Goal: Feedback & Contribution: Submit feedback/report problem

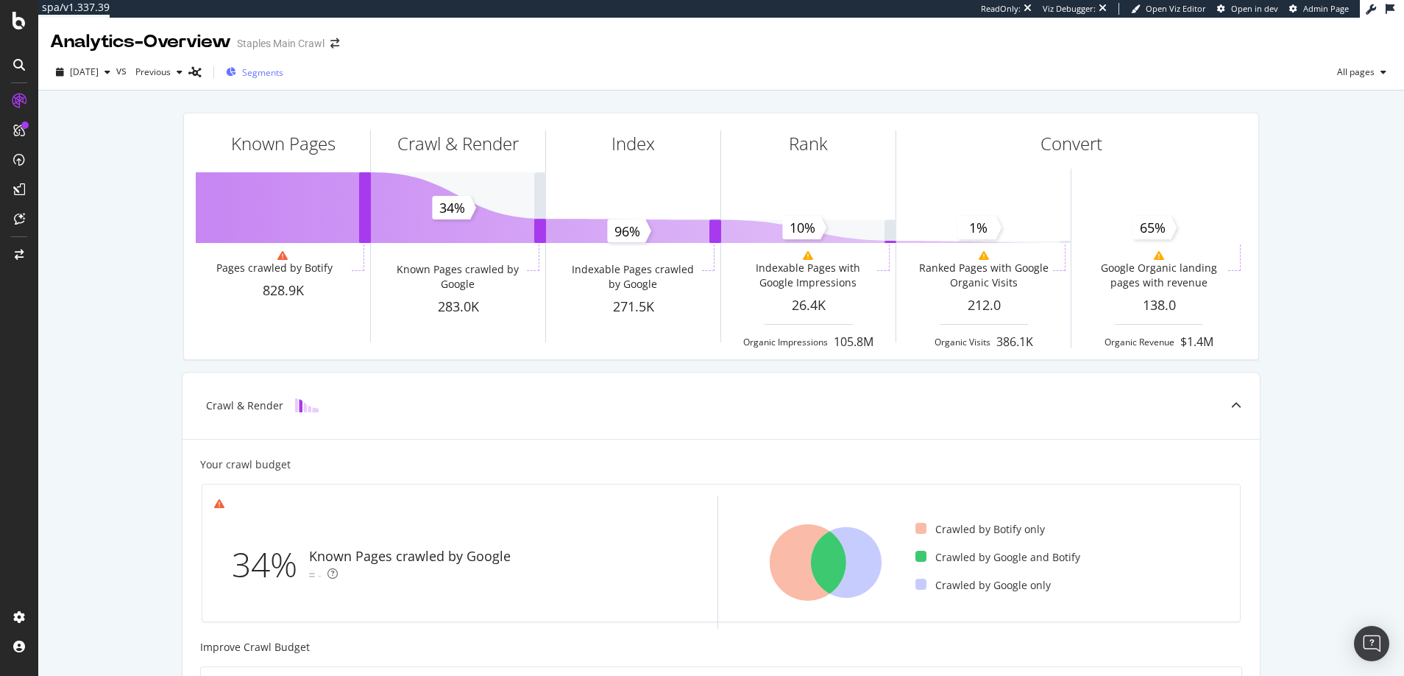
click at [283, 74] on span "Segments" at bounding box center [262, 72] width 41 height 13
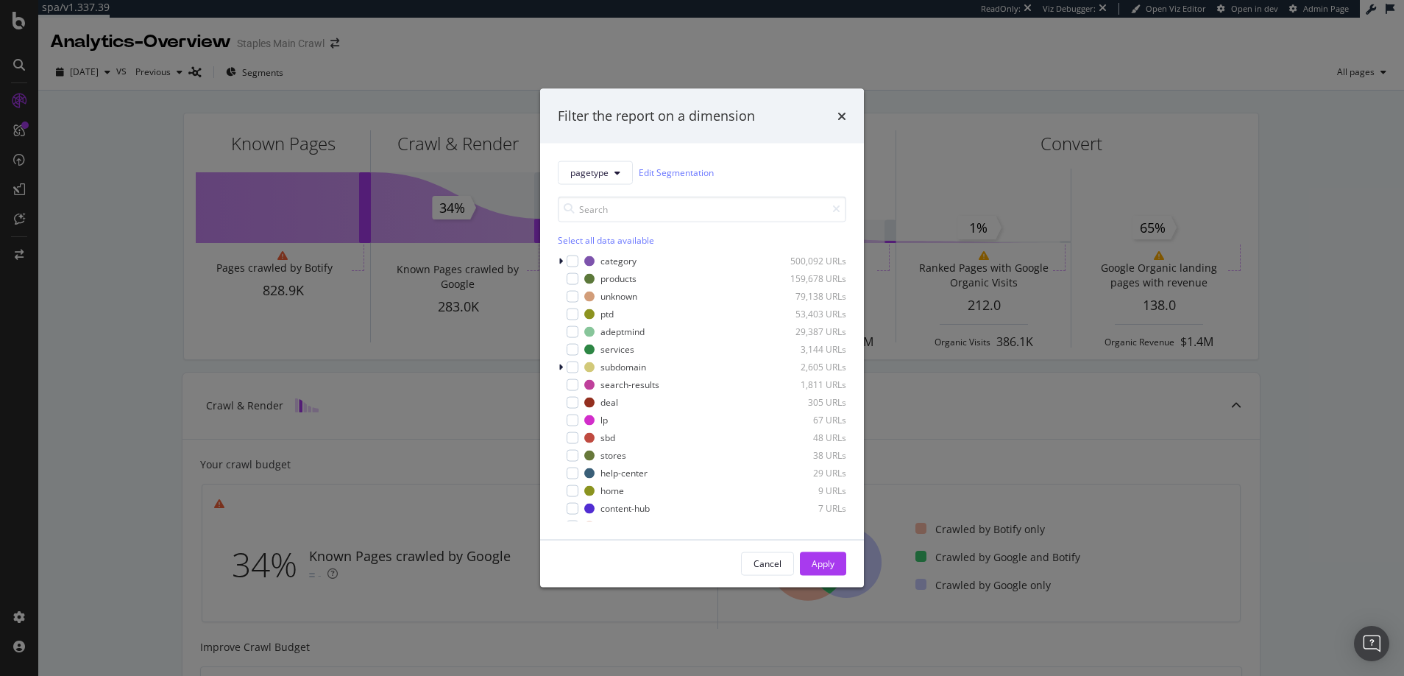
click at [366, 70] on div "Filter the report on a dimension pagetype Edit Segmentation Select all data ava…" at bounding box center [702, 338] width 1404 height 676
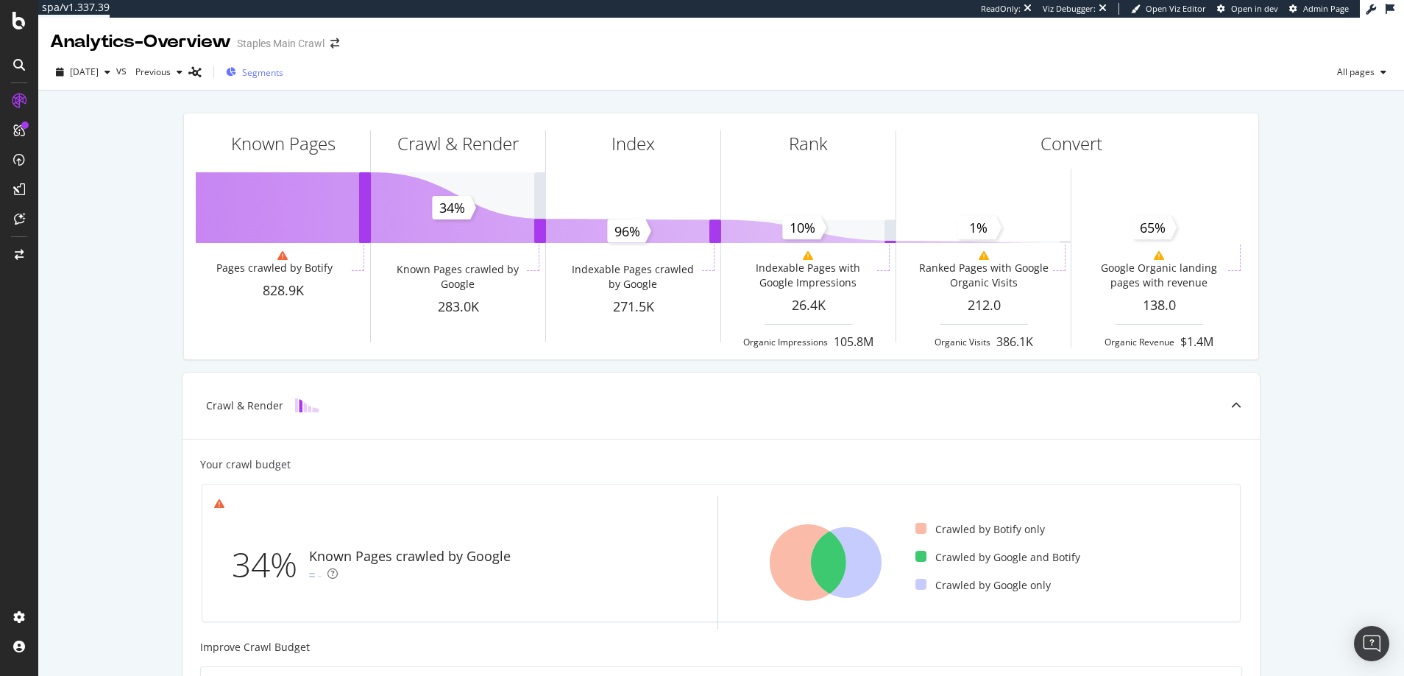
click at [282, 74] on span "Segments" at bounding box center [262, 72] width 41 height 13
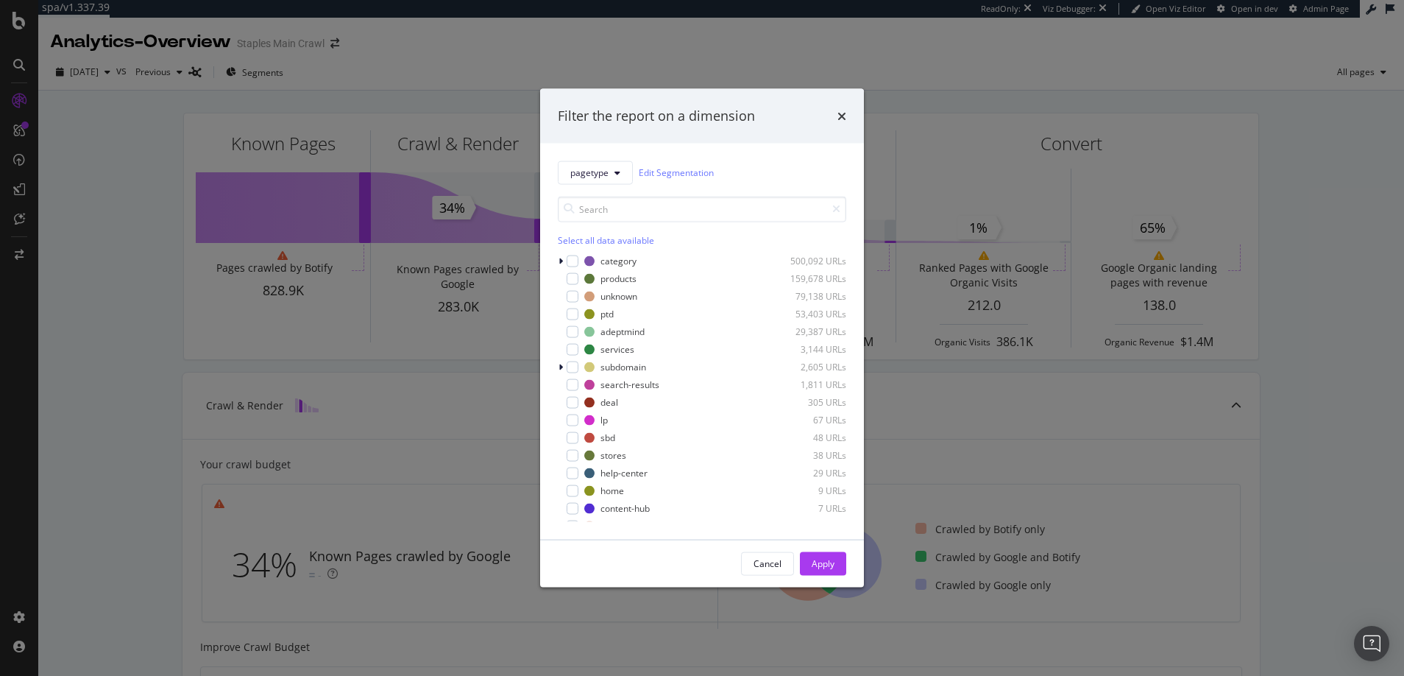
click at [118, 214] on div "Filter the report on a dimension pagetype Edit Segmentation Select all data ava…" at bounding box center [702, 338] width 1404 height 676
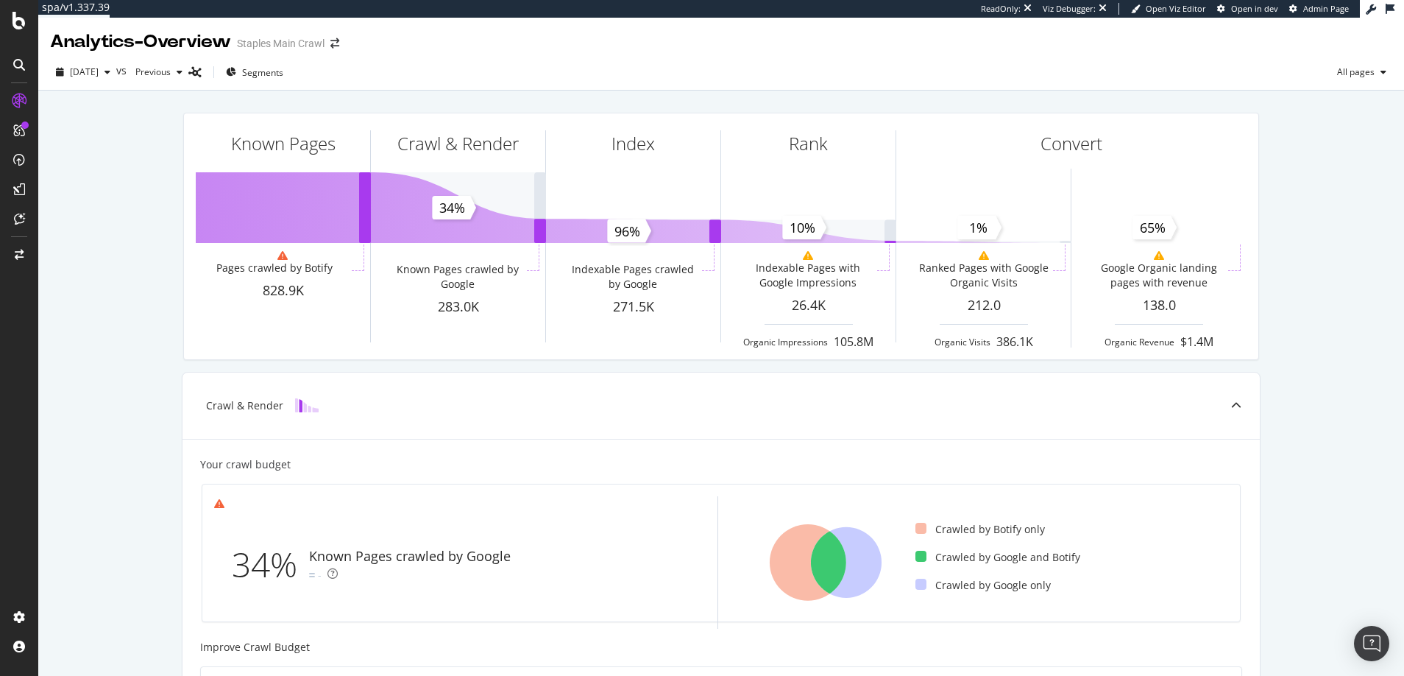
click at [135, 164] on div "Known Pages Pages crawled by Botify 828.9K Crawl & Render Known Pages crawled b…" at bounding box center [721, 627] width 1366 height 1072
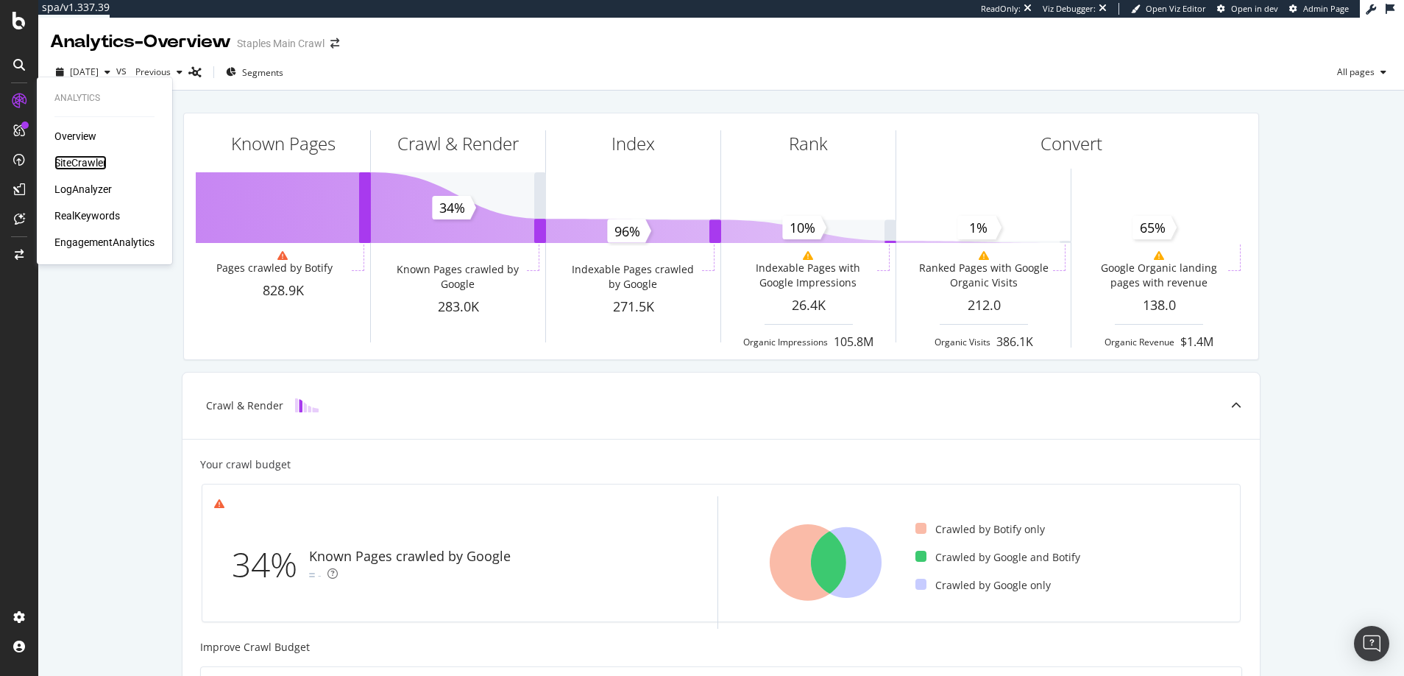
click at [84, 160] on div "SiteCrawler" at bounding box center [80, 162] width 52 height 15
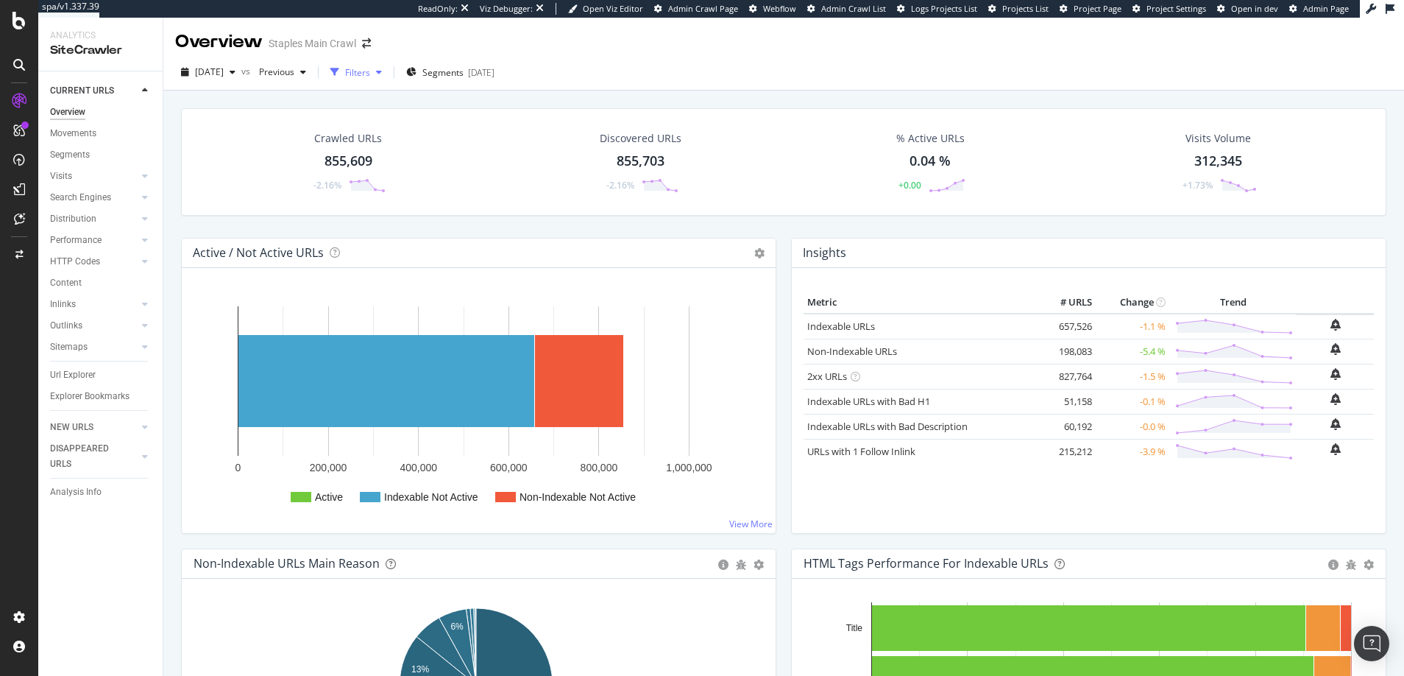
click at [370, 73] on div "Filters" at bounding box center [357, 72] width 25 height 13
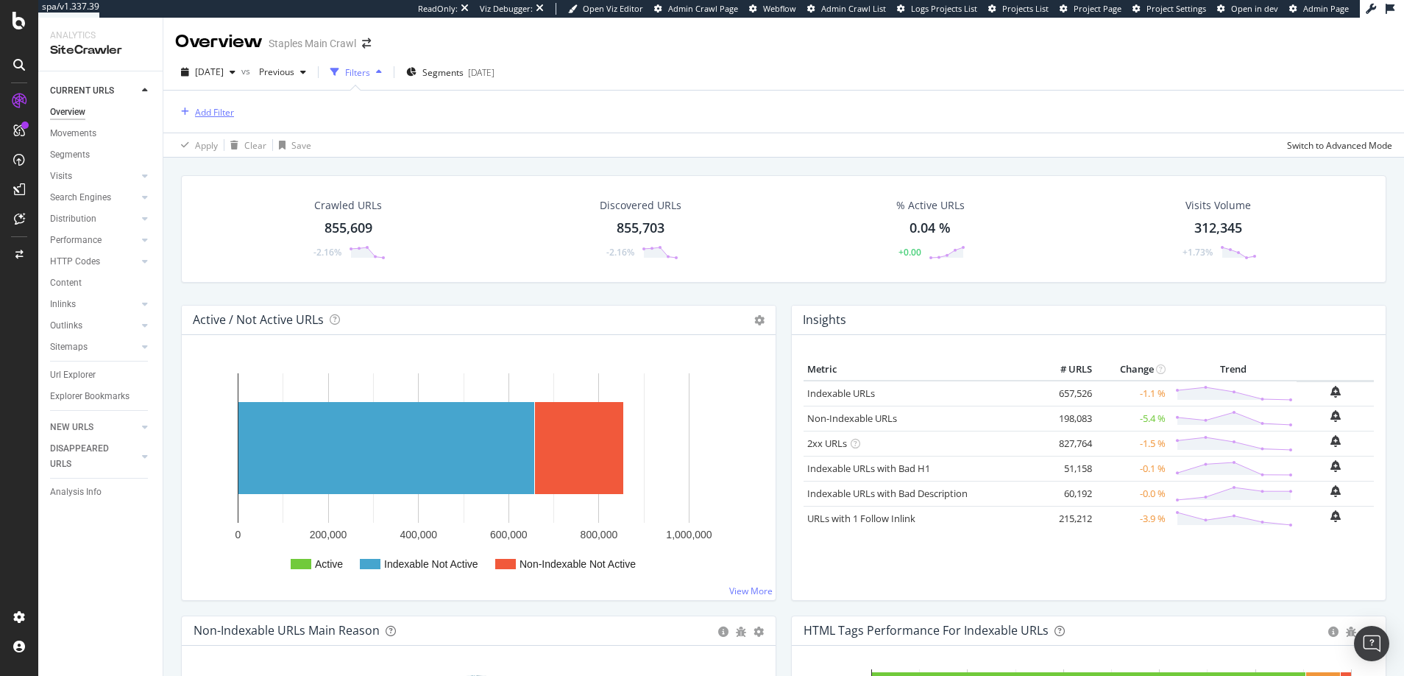
click at [213, 111] on div "Add Filter" at bounding box center [214, 112] width 39 height 13
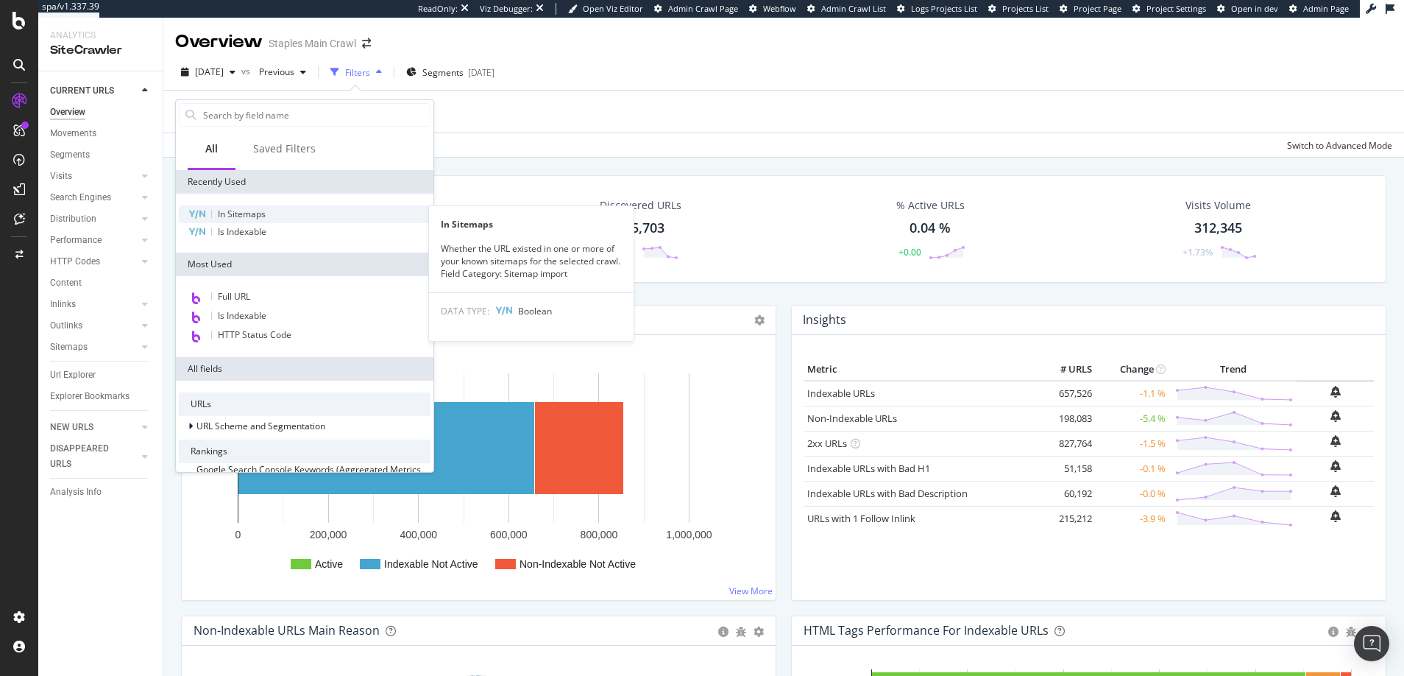
click at [248, 212] on span "In Sitemaps" at bounding box center [242, 214] width 48 height 13
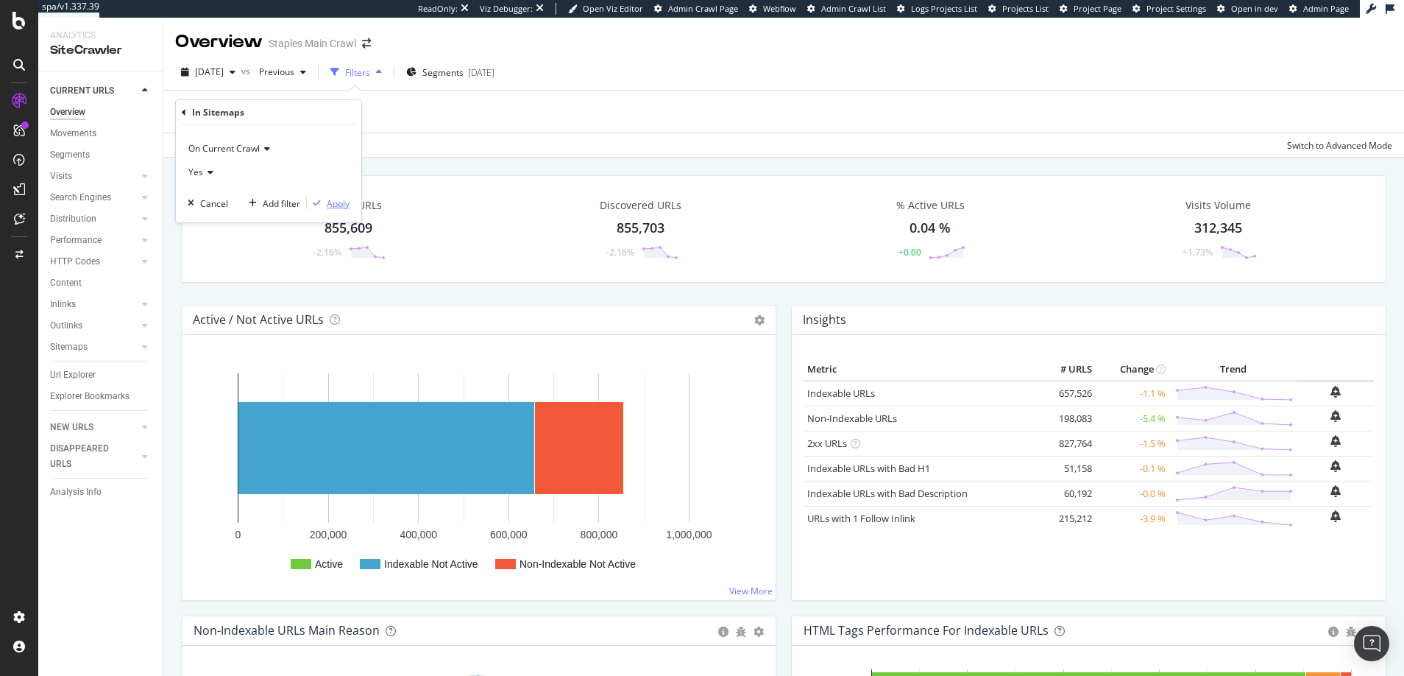
click at [336, 205] on div "Apply" at bounding box center [338, 203] width 23 height 13
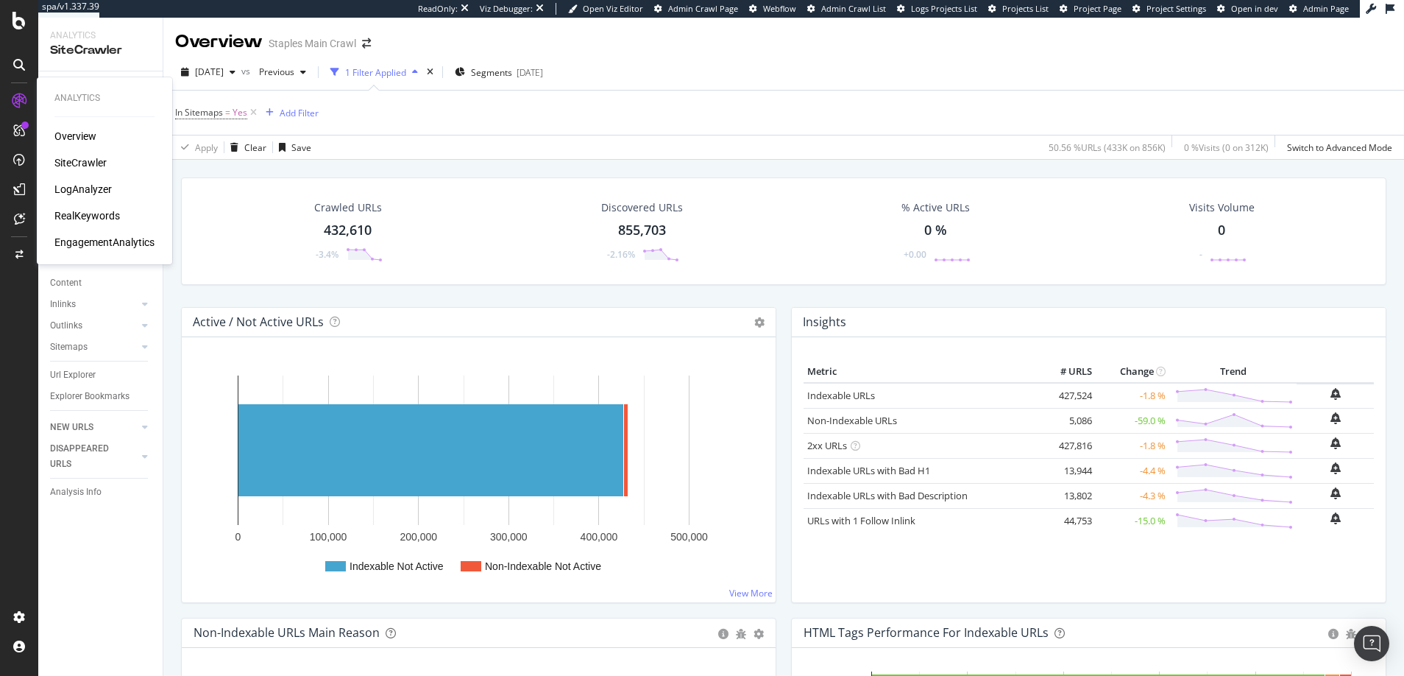
click at [84, 188] on div "LogAnalyzer" at bounding box center [82, 189] width 57 height 15
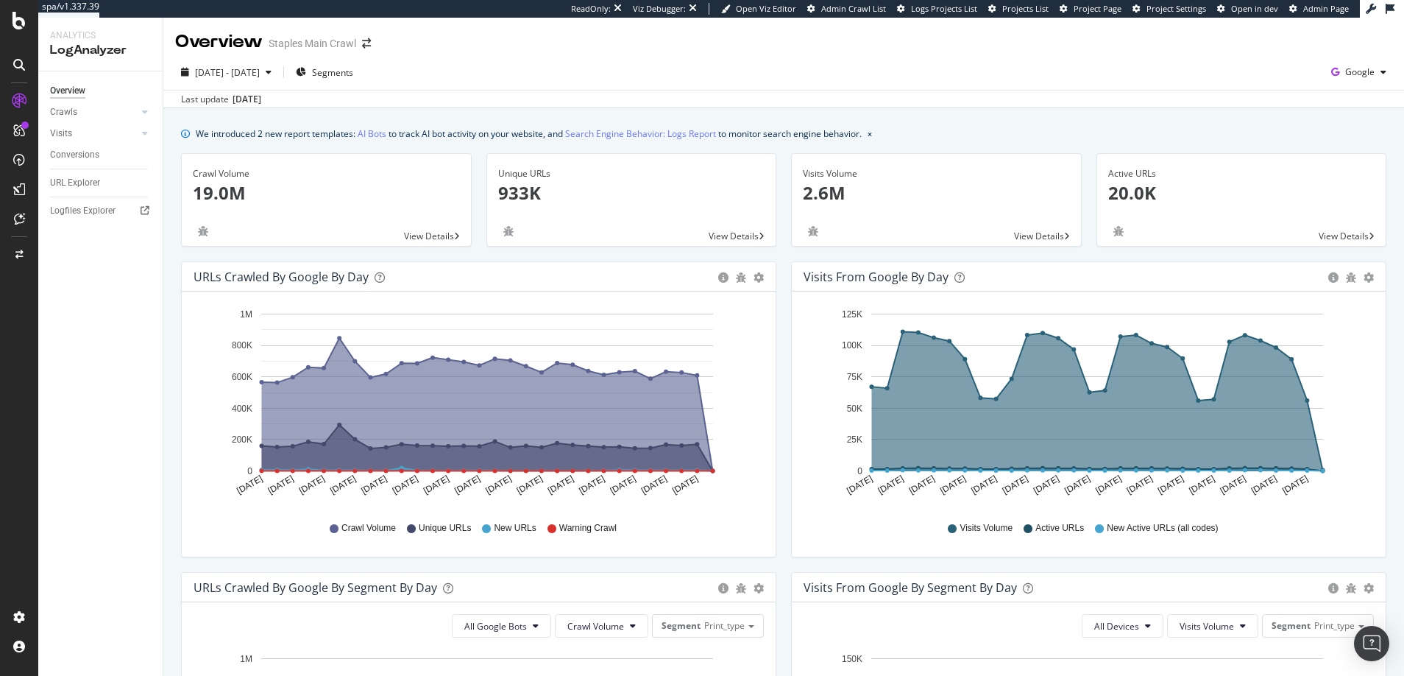
click at [306, 279] on div "URLs Crawled by Google by day" at bounding box center [281, 276] width 175 height 15
click at [378, 135] on link "AI Bots" at bounding box center [372, 133] width 29 height 15
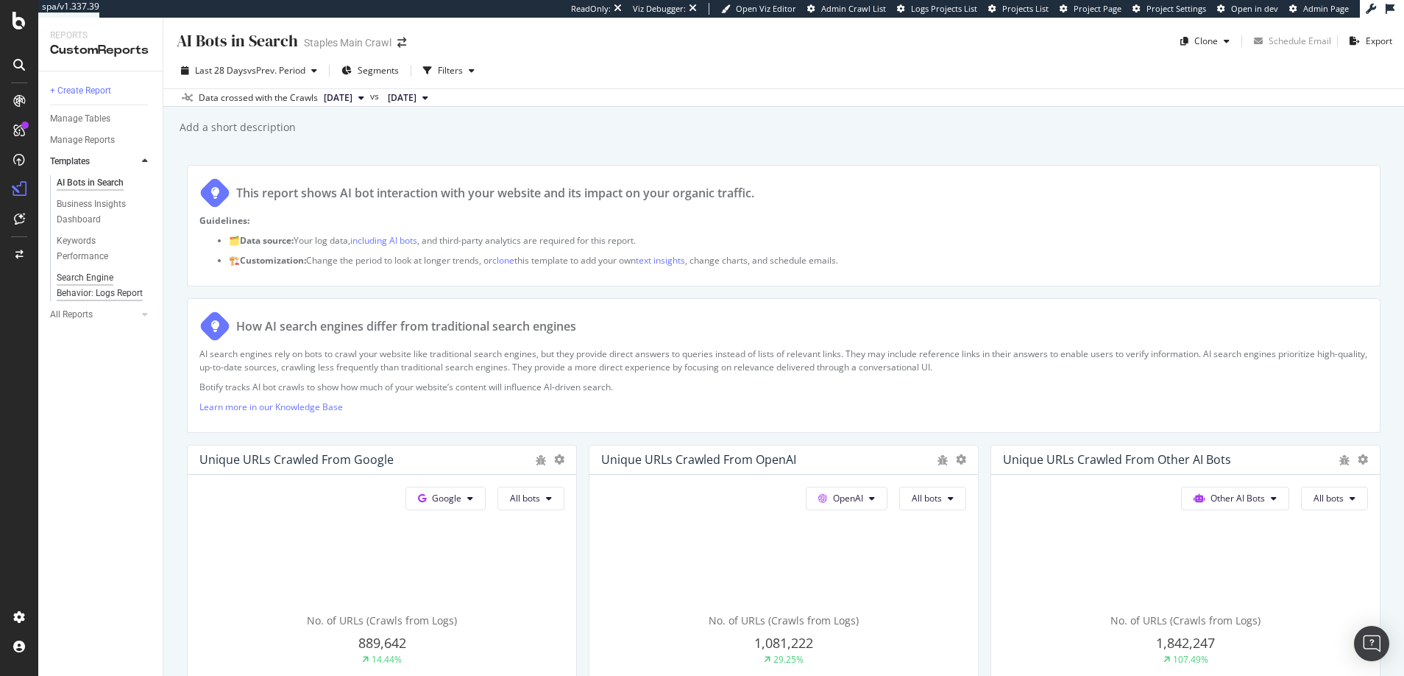
click at [86, 291] on div "Search Engine Behavior: Logs Report" at bounding box center [100, 285] width 87 height 31
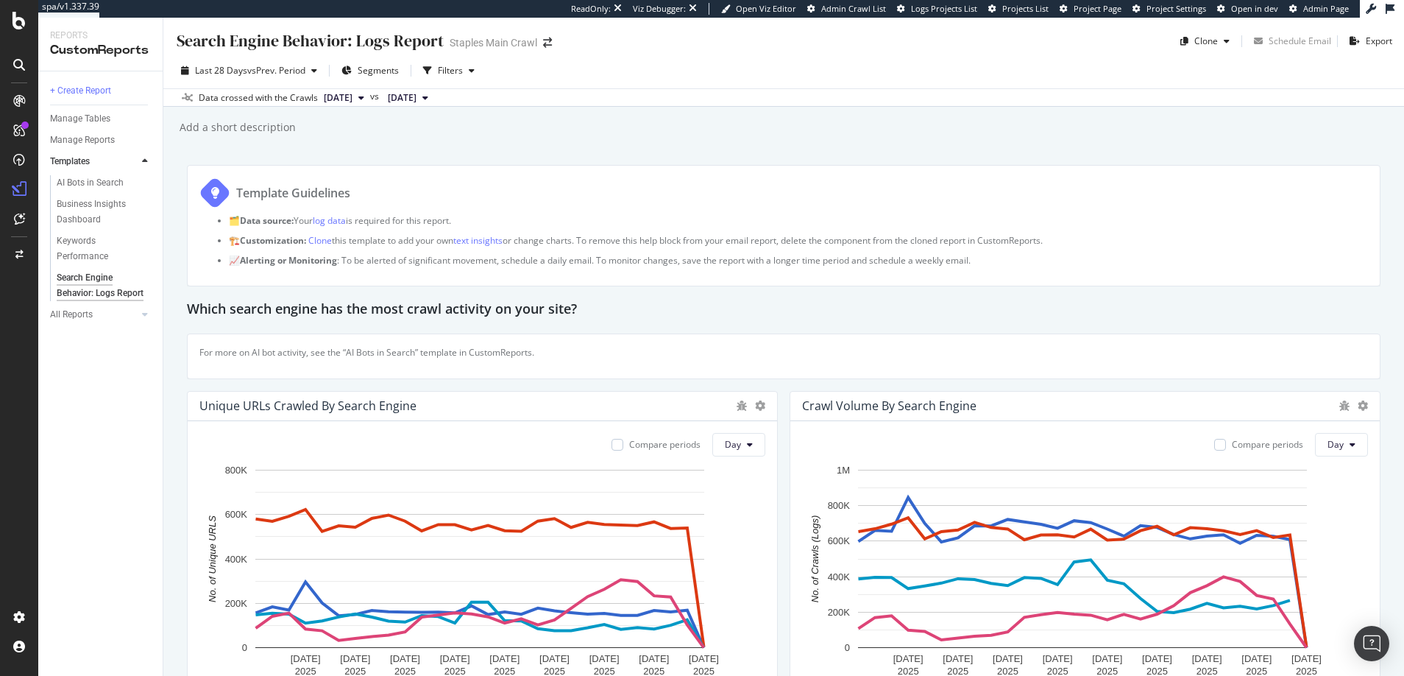
click at [377, 405] on div "Unique URLs Crawled By Search Engine" at bounding box center [307, 405] width 217 height 15
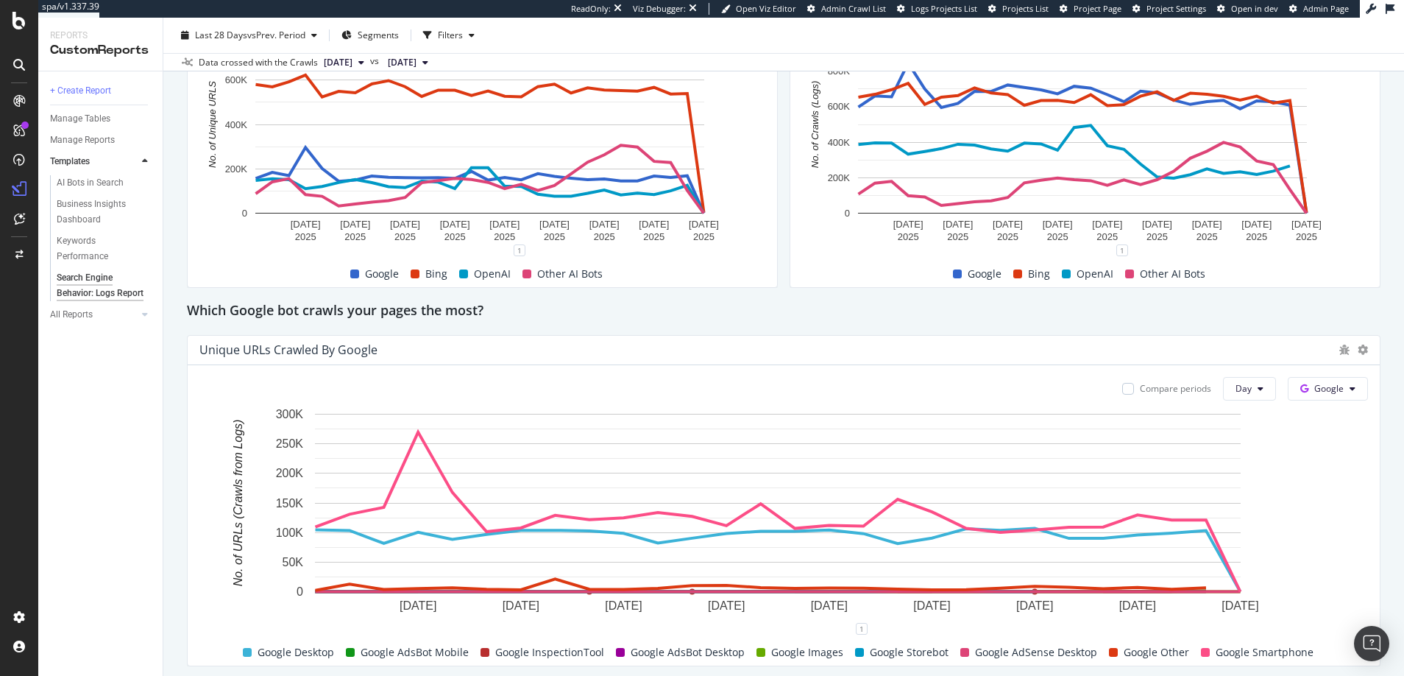
scroll to position [404, 0]
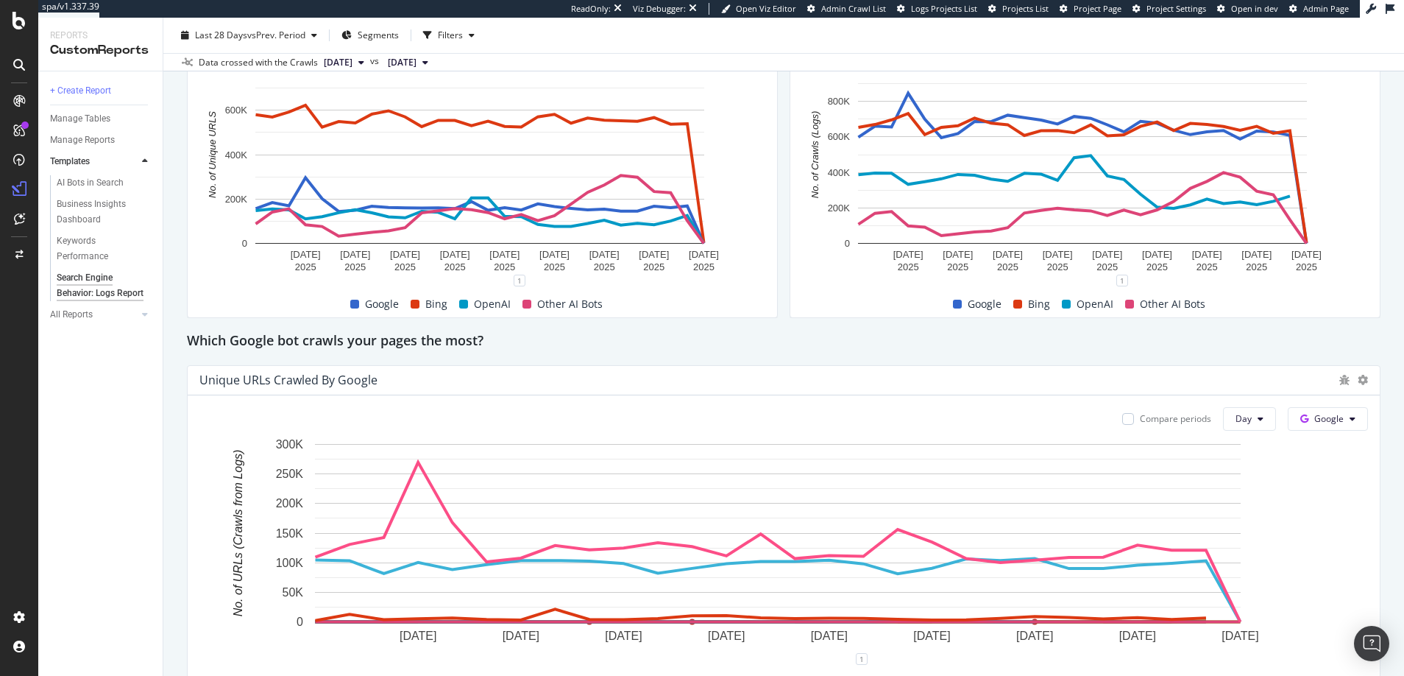
click at [480, 303] on span "OpenAI" at bounding box center [492, 304] width 37 height 18
click at [461, 305] on span at bounding box center [463, 303] width 9 height 9
click at [539, 302] on span "Other AI Bots" at bounding box center [569, 304] width 65 height 18
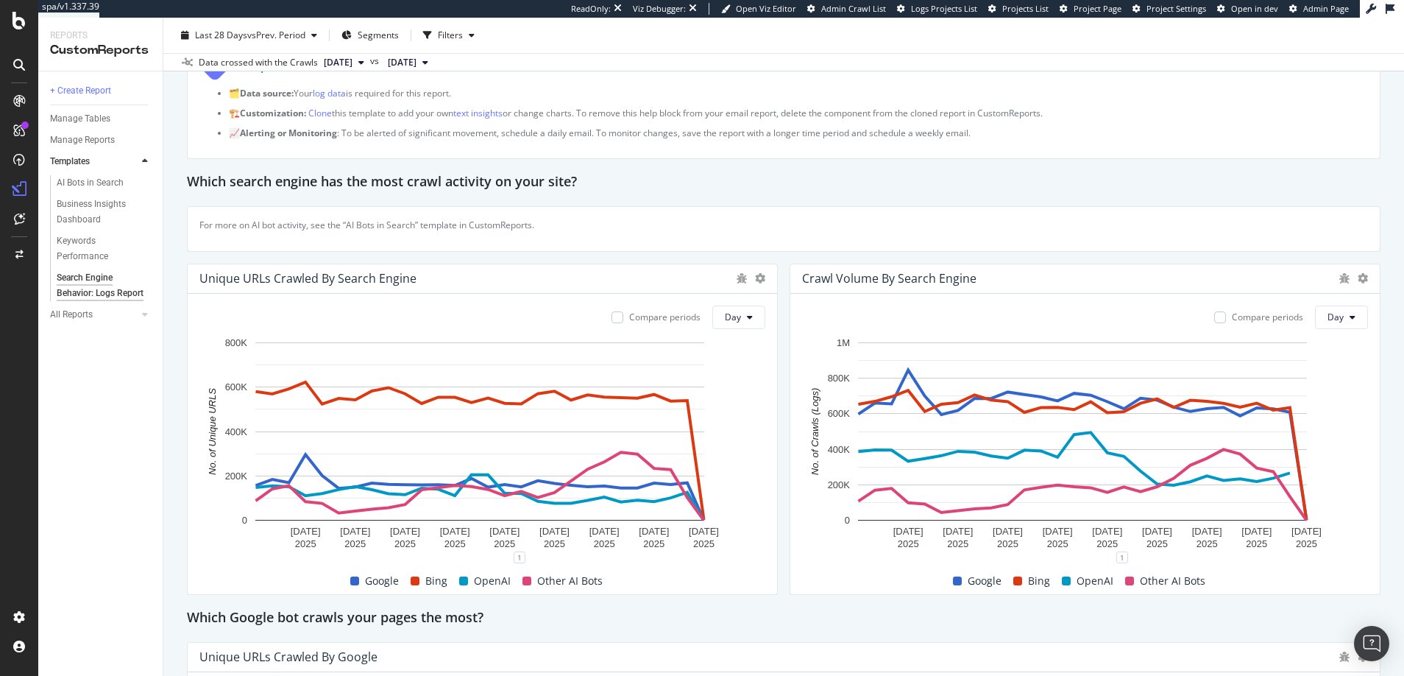
scroll to position [86, 0]
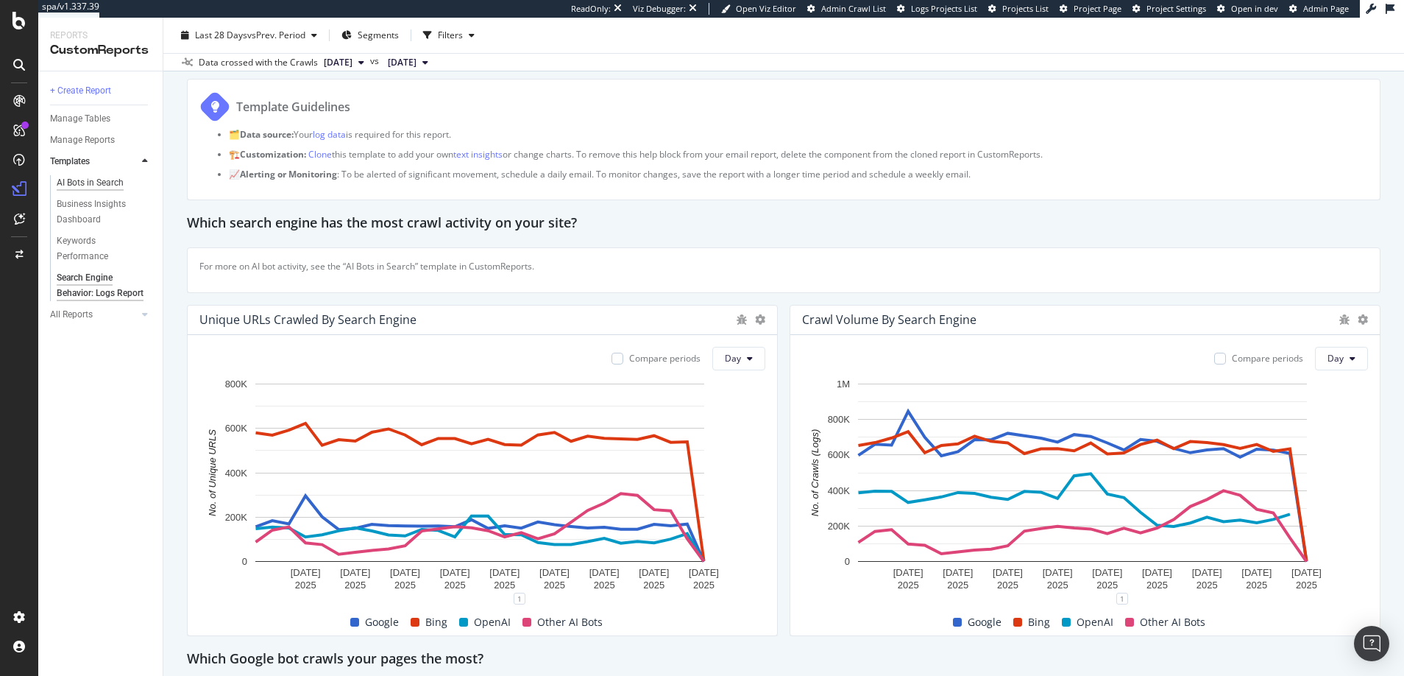
click at [78, 181] on div "AI Bots in Search" at bounding box center [90, 182] width 67 height 15
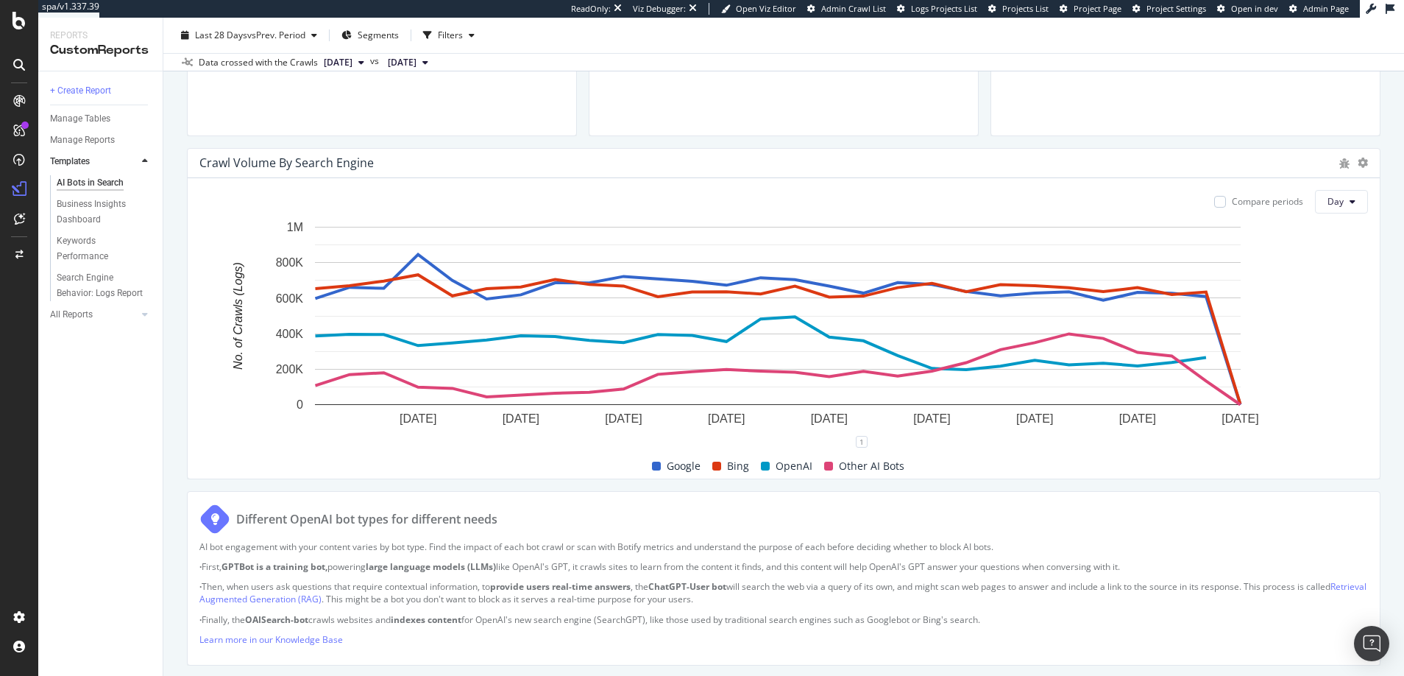
scroll to position [308, 0]
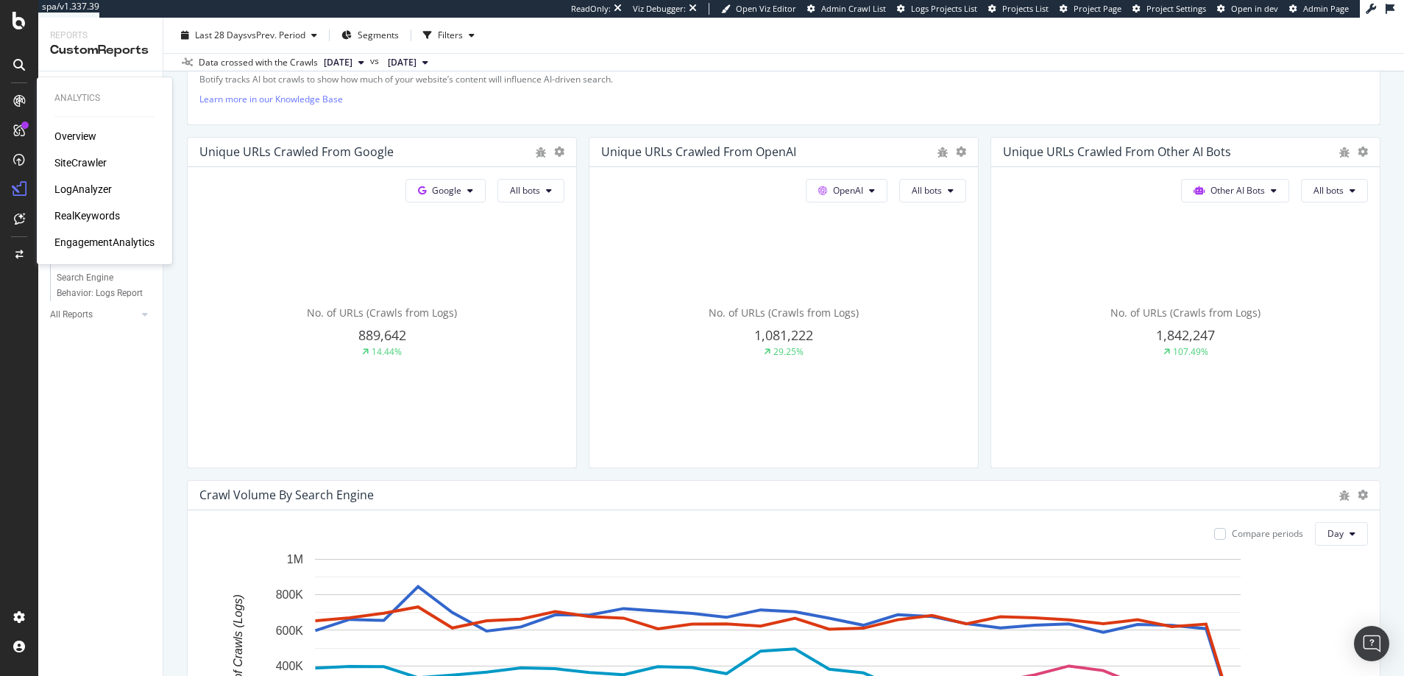
click at [87, 190] on div "LogAnalyzer" at bounding box center [82, 189] width 57 height 15
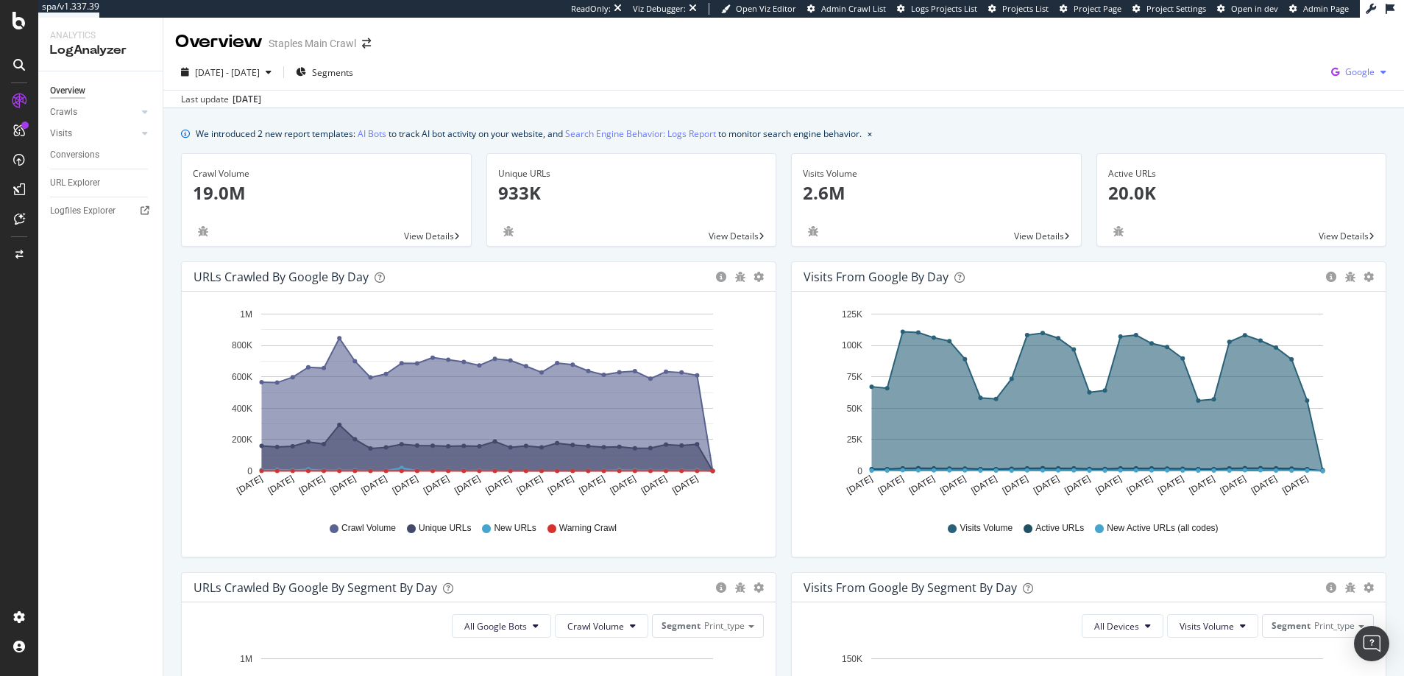
click at [1380, 71] on icon "button" at bounding box center [1383, 72] width 6 height 9
click at [1263, 83] on span "OpenAI" at bounding box center [1275, 85] width 54 height 13
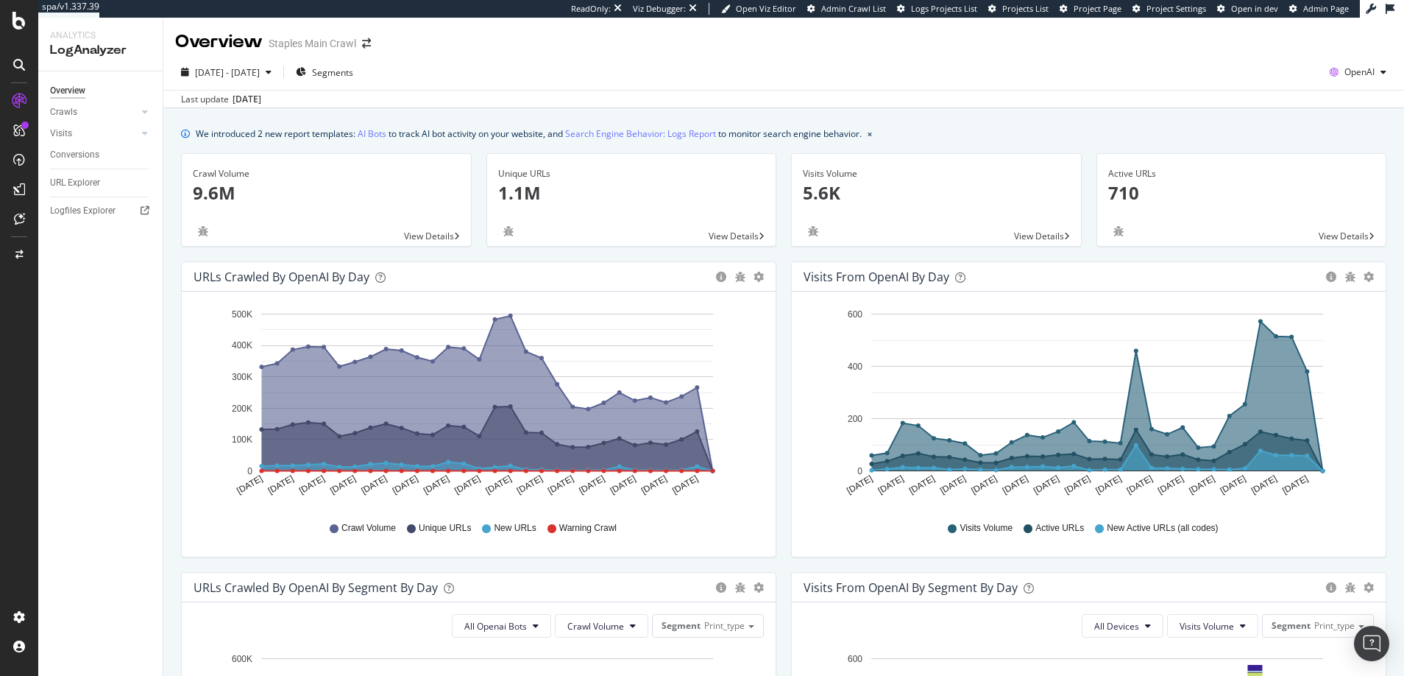
click at [1041, 235] on span "View Details" at bounding box center [1039, 236] width 50 height 13
click at [353, 70] on span "Segments" at bounding box center [332, 72] width 41 height 13
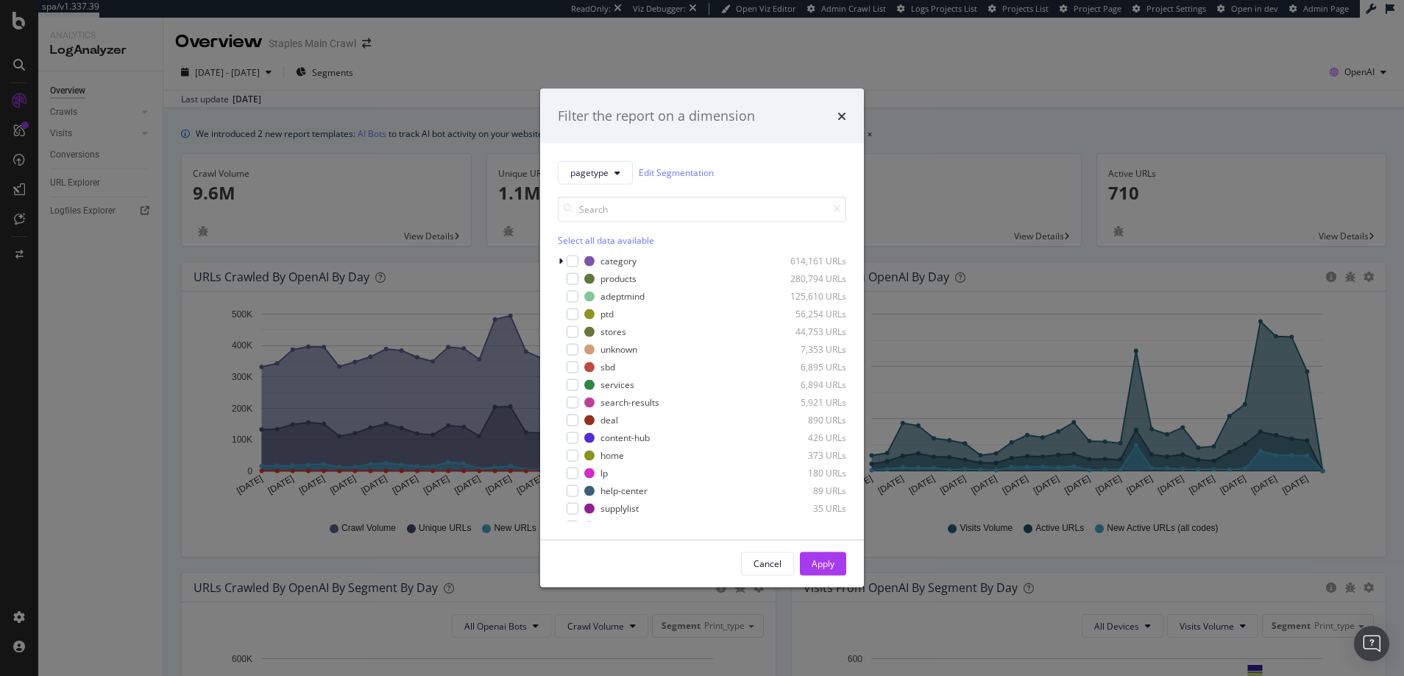
click at [21, 620] on div "Filter the report on a dimension pagetype Edit Segmentation Select all data ava…" at bounding box center [702, 338] width 1404 height 676
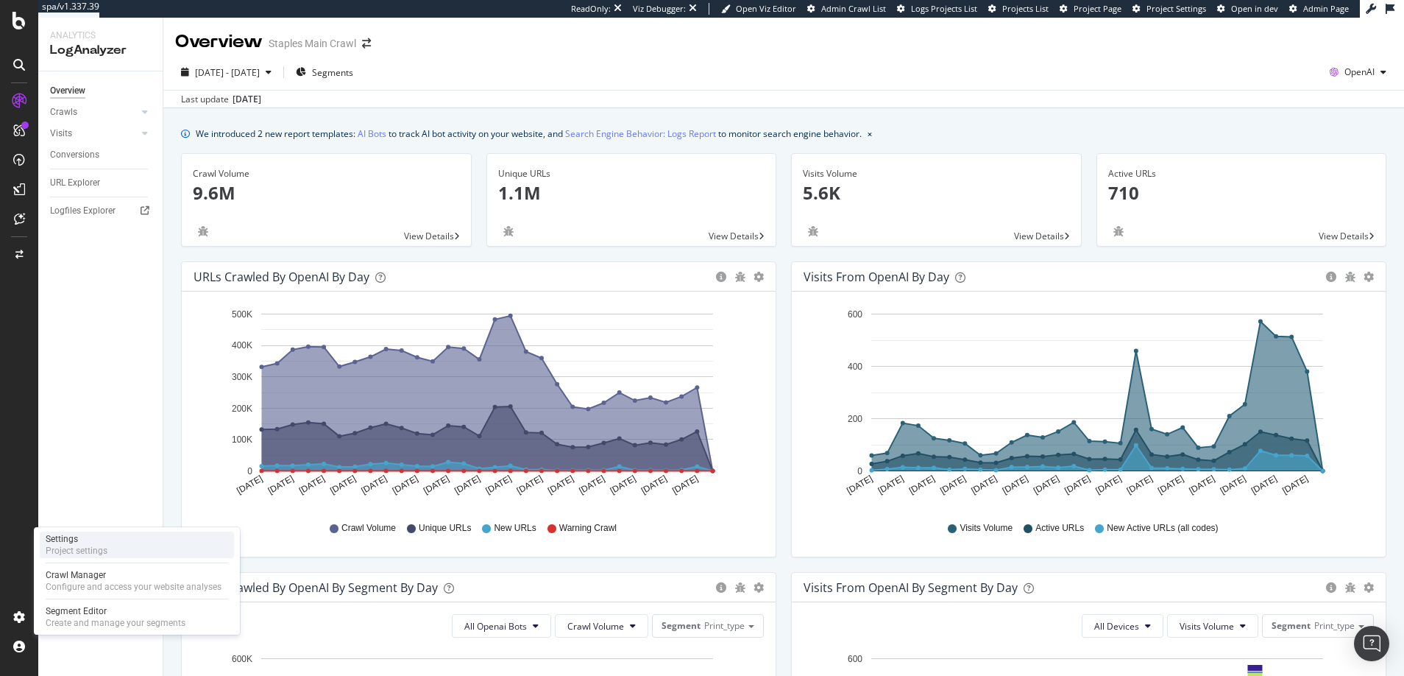
click at [65, 540] on div "Settings" at bounding box center [77, 539] width 62 height 12
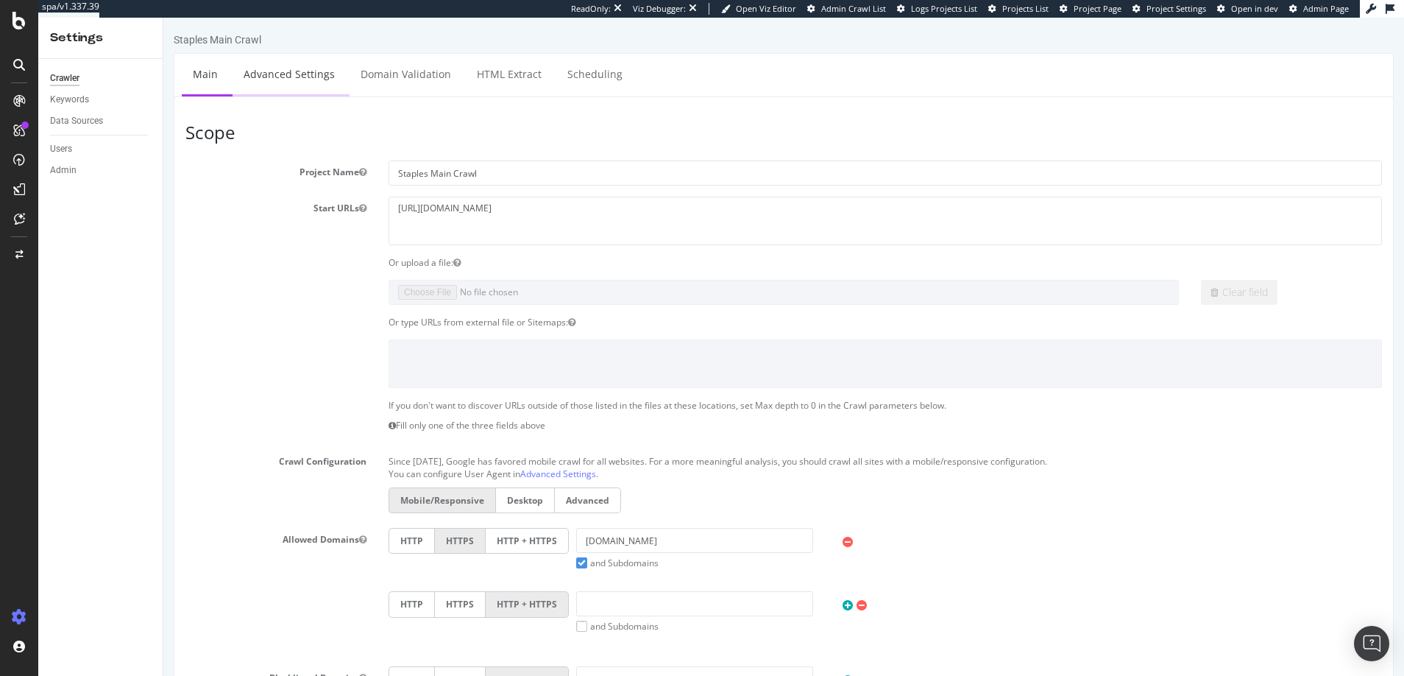
click at [274, 77] on link "Advanced Settings" at bounding box center [289, 74] width 113 height 40
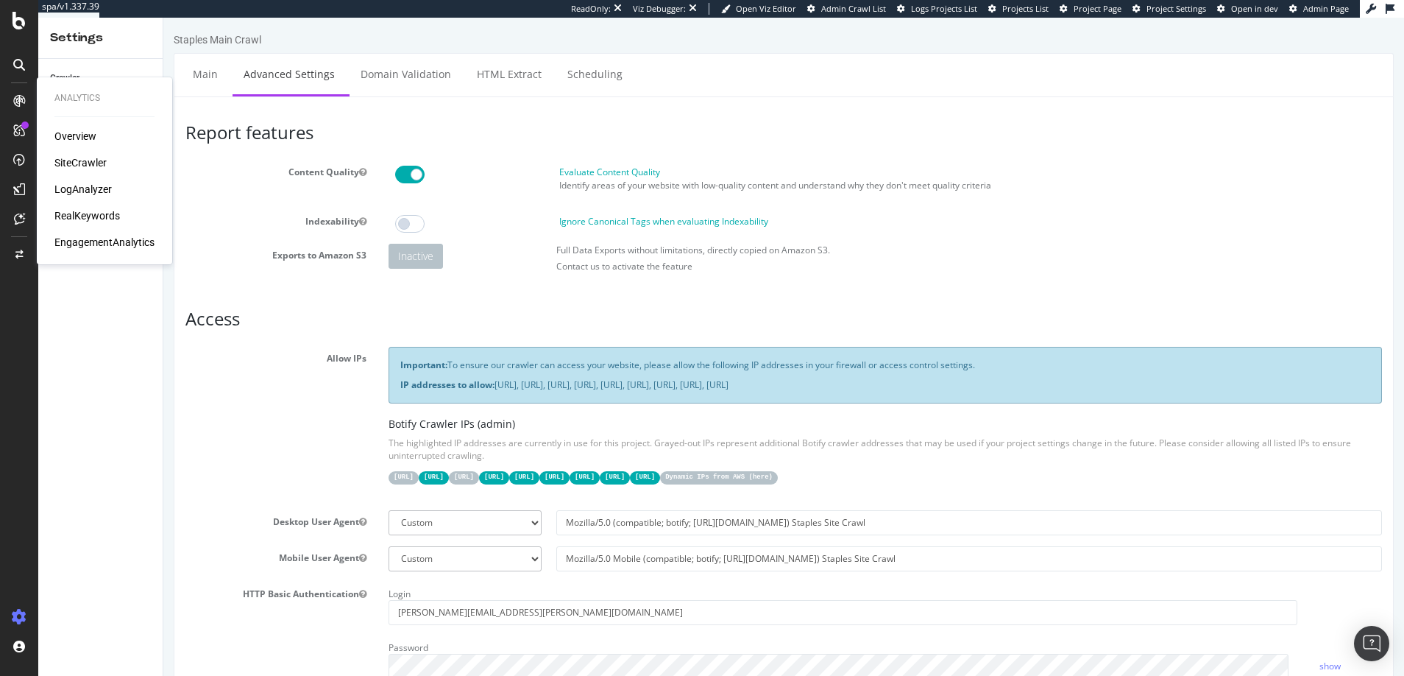
click at [77, 138] on div "Overview" at bounding box center [75, 136] width 42 height 15
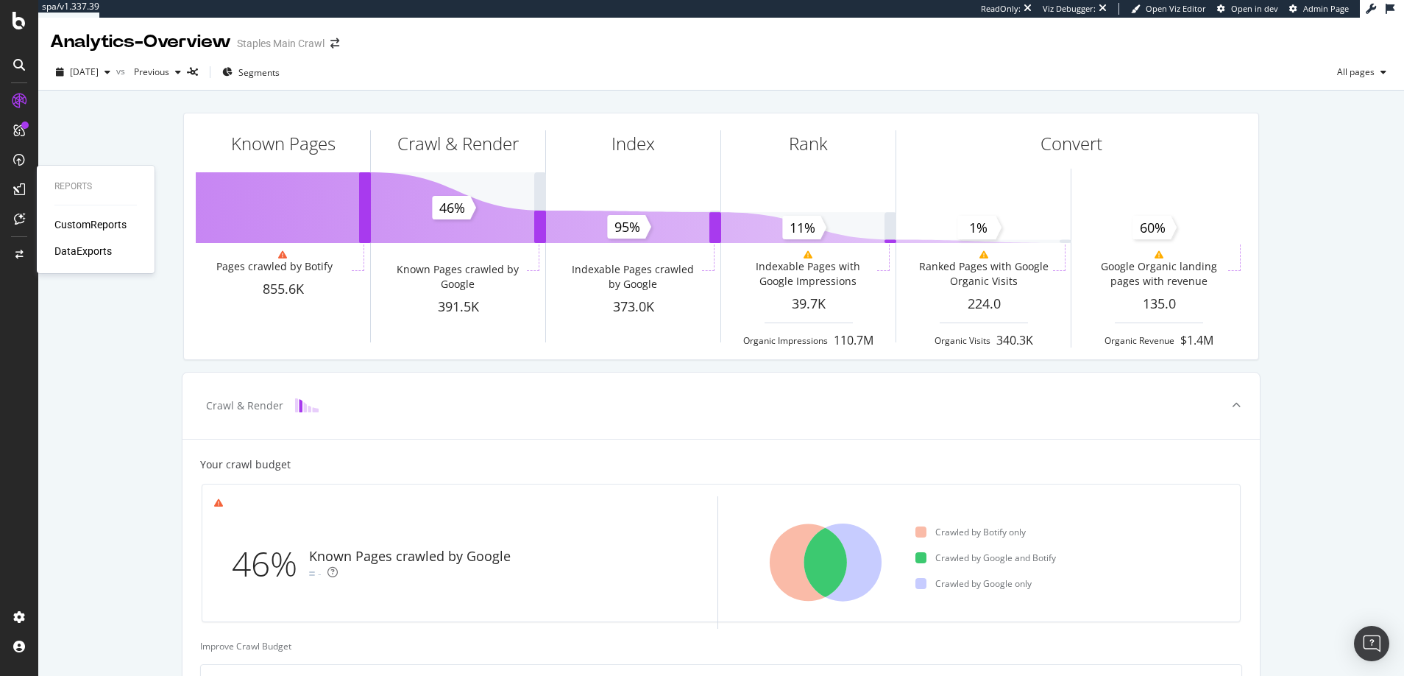
click at [92, 224] on div "CustomReports" at bounding box center [90, 224] width 72 height 15
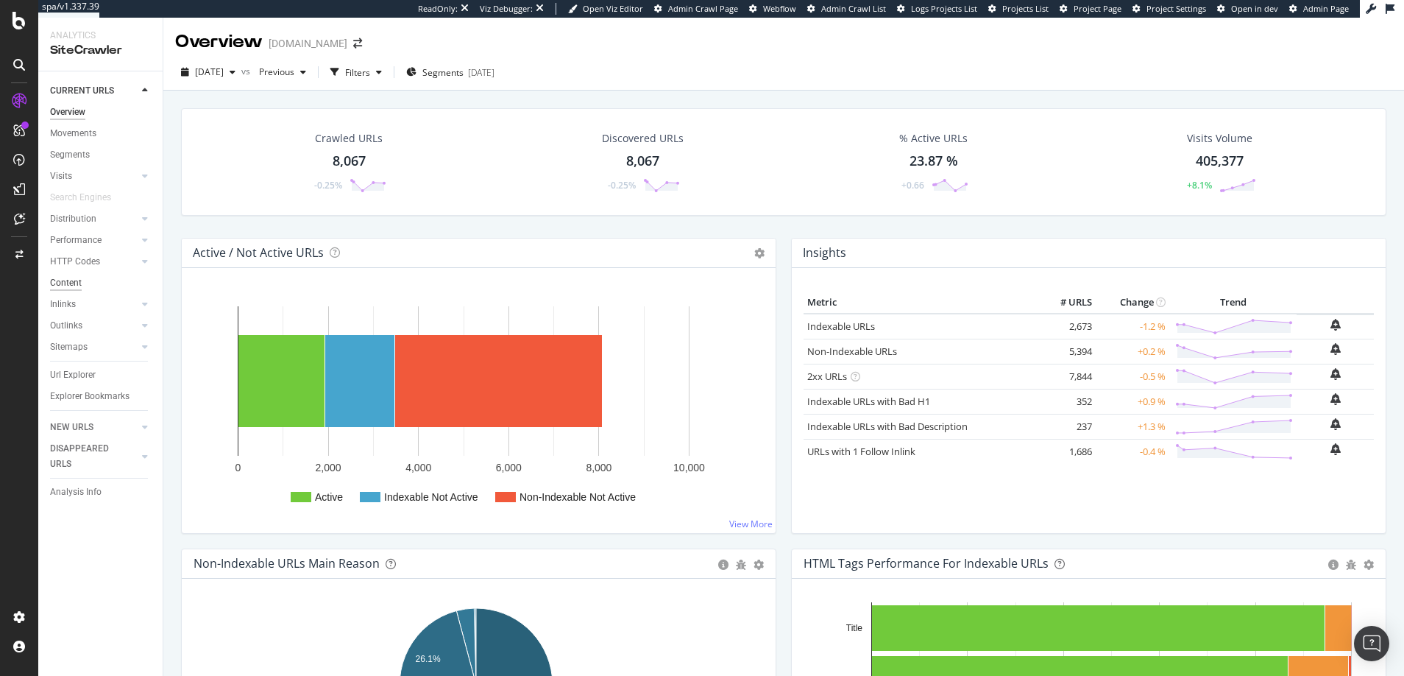
click at [65, 282] on div "Content" at bounding box center [66, 282] width 32 height 15
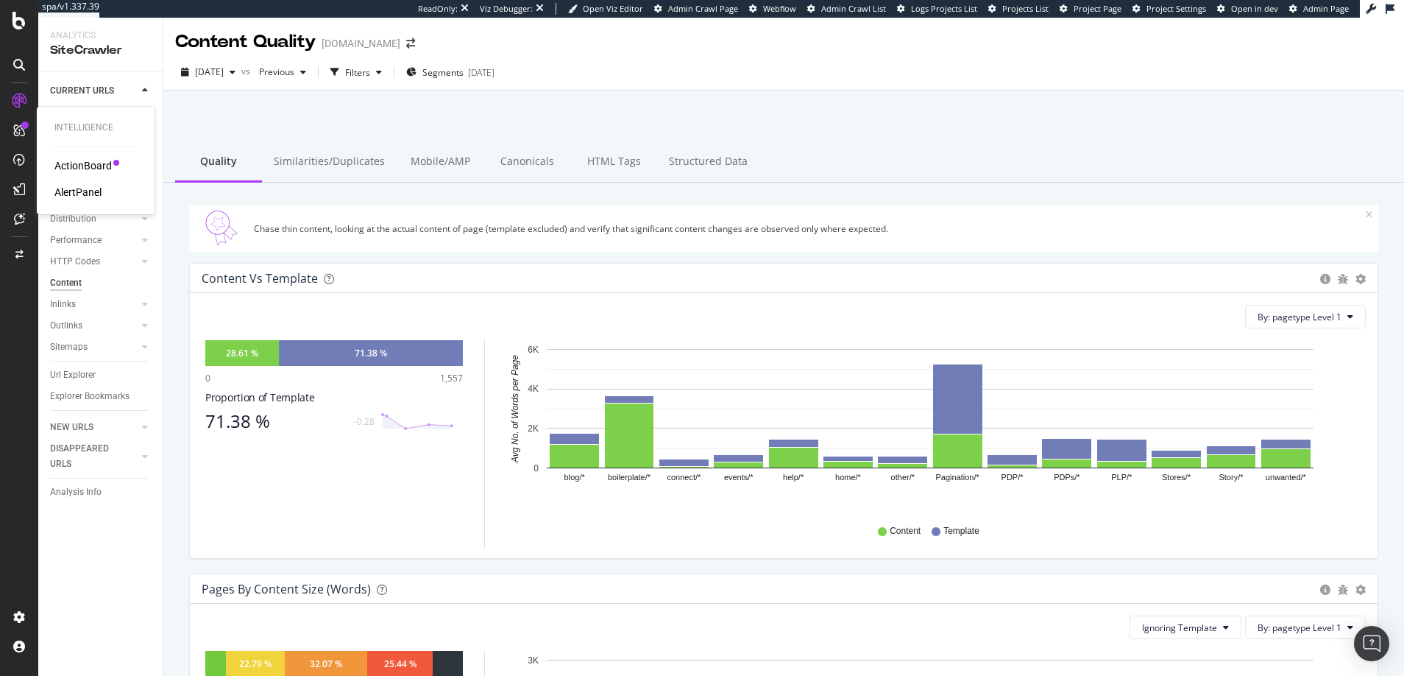
click at [88, 190] on div "AlertPanel" at bounding box center [77, 192] width 47 height 15
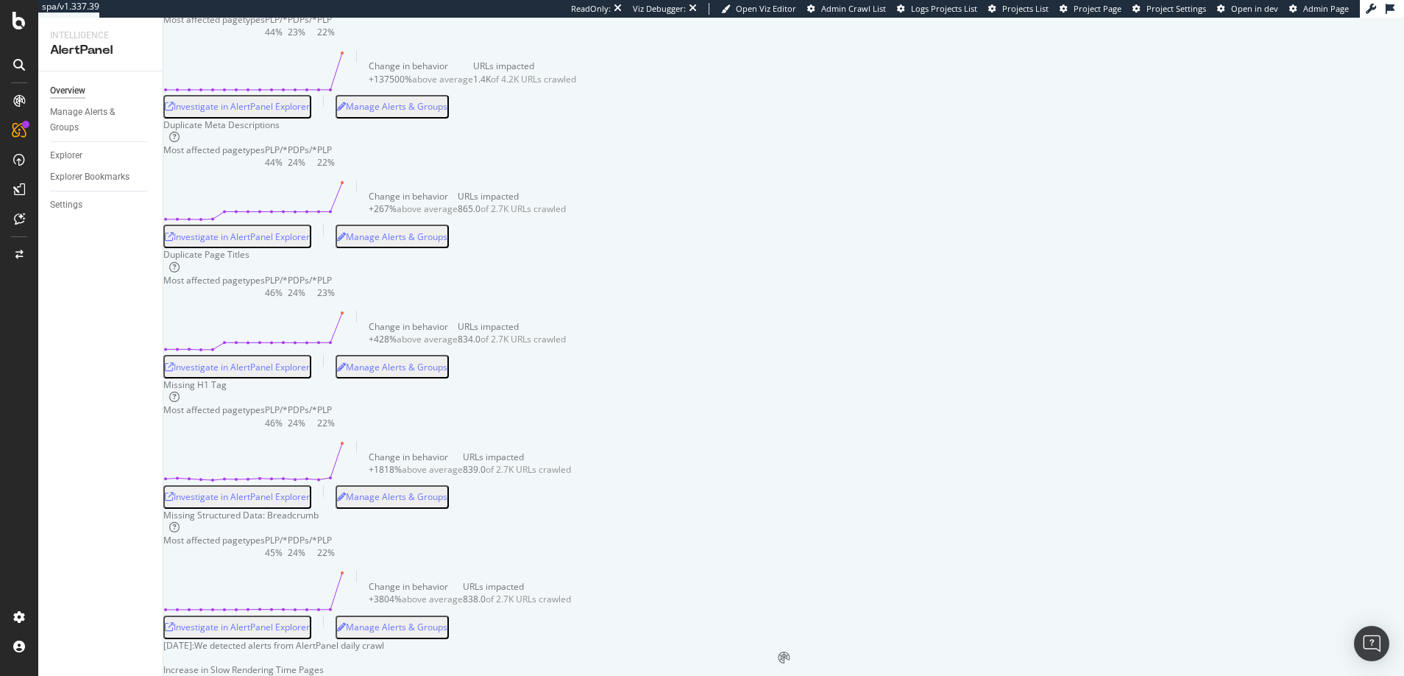
scroll to position [164, 0]
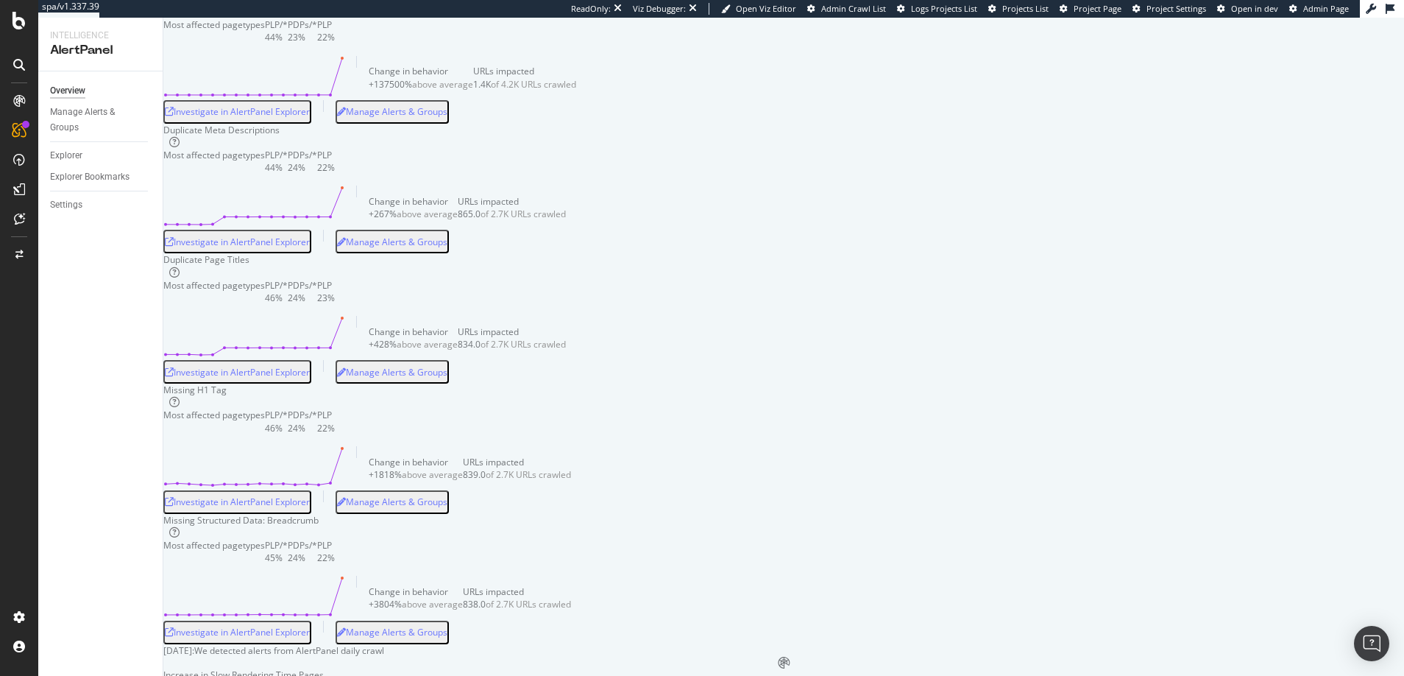
click at [310, 118] on div "Investigate in AlertPanel Explorer" at bounding box center [237, 111] width 145 height 13
click at [310, 248] on div "Investigate in AlertPanel Explorer" at bounding box center [237, 241] width 145 height 13
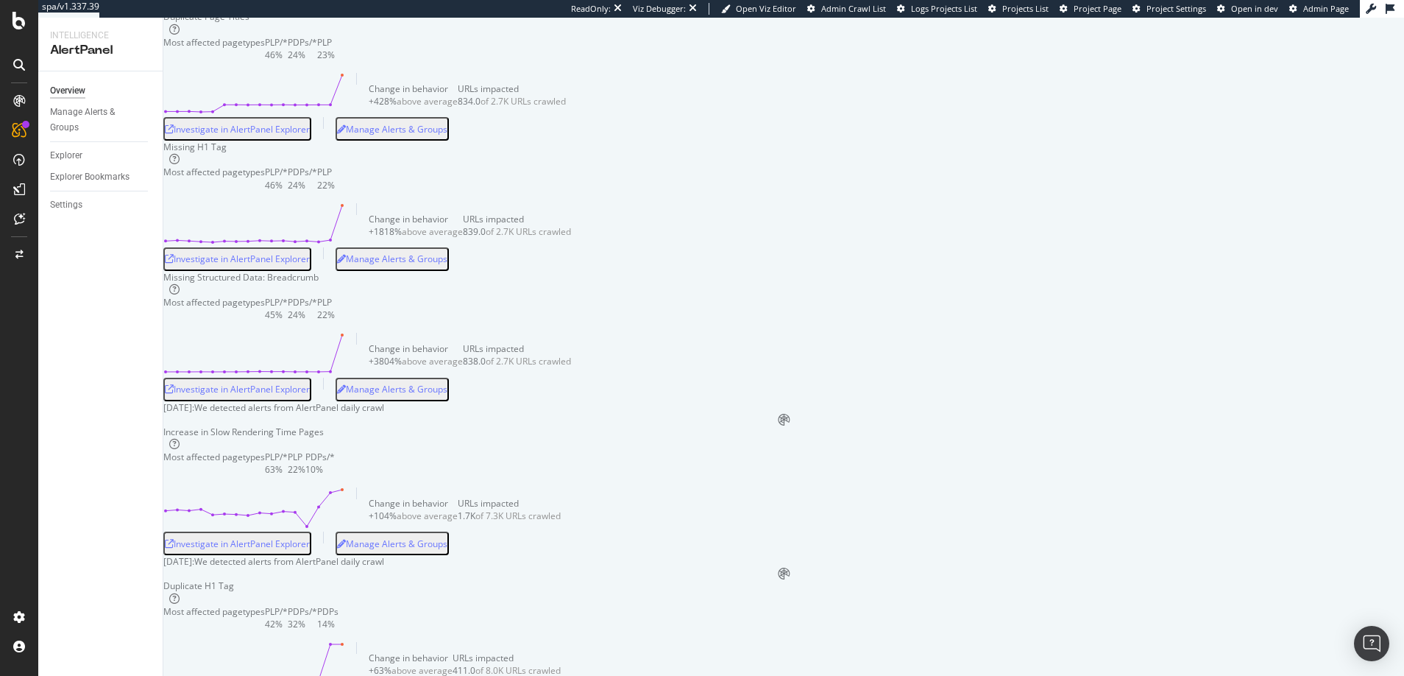
scroll to position [430, 0]
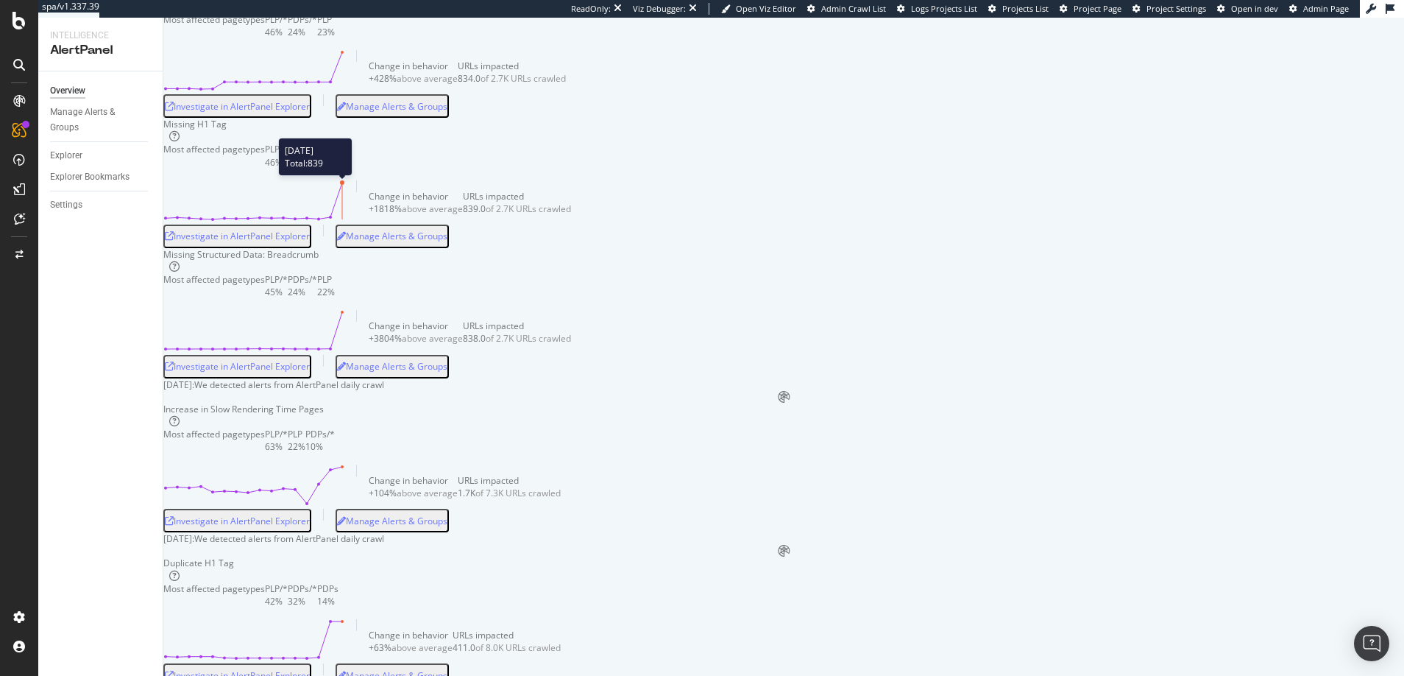
click at [342, 219] on line at bounding box center [342, 200] width 0 height 37
click at [310, 242] on div "Investigate in AlertPanel Explorer" at bounding box center [237, 236] width 145 height 13
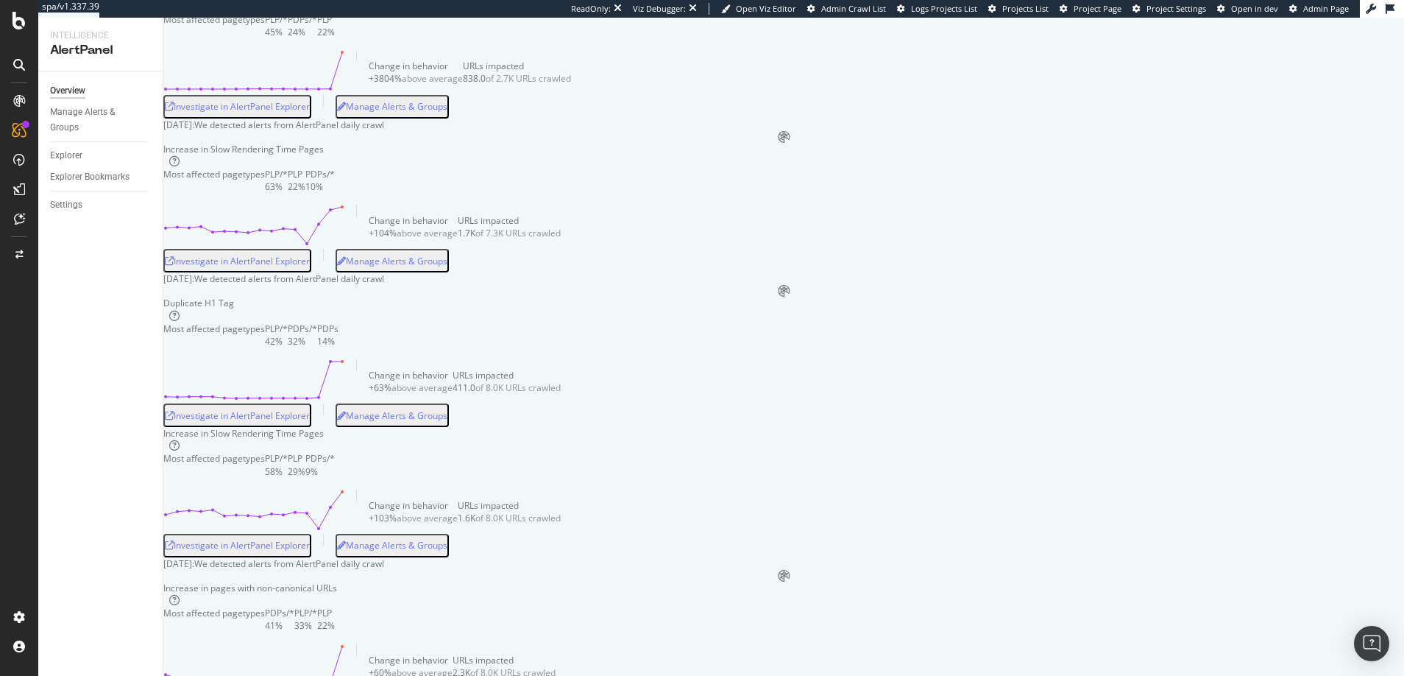
scroll to position [713, 0]
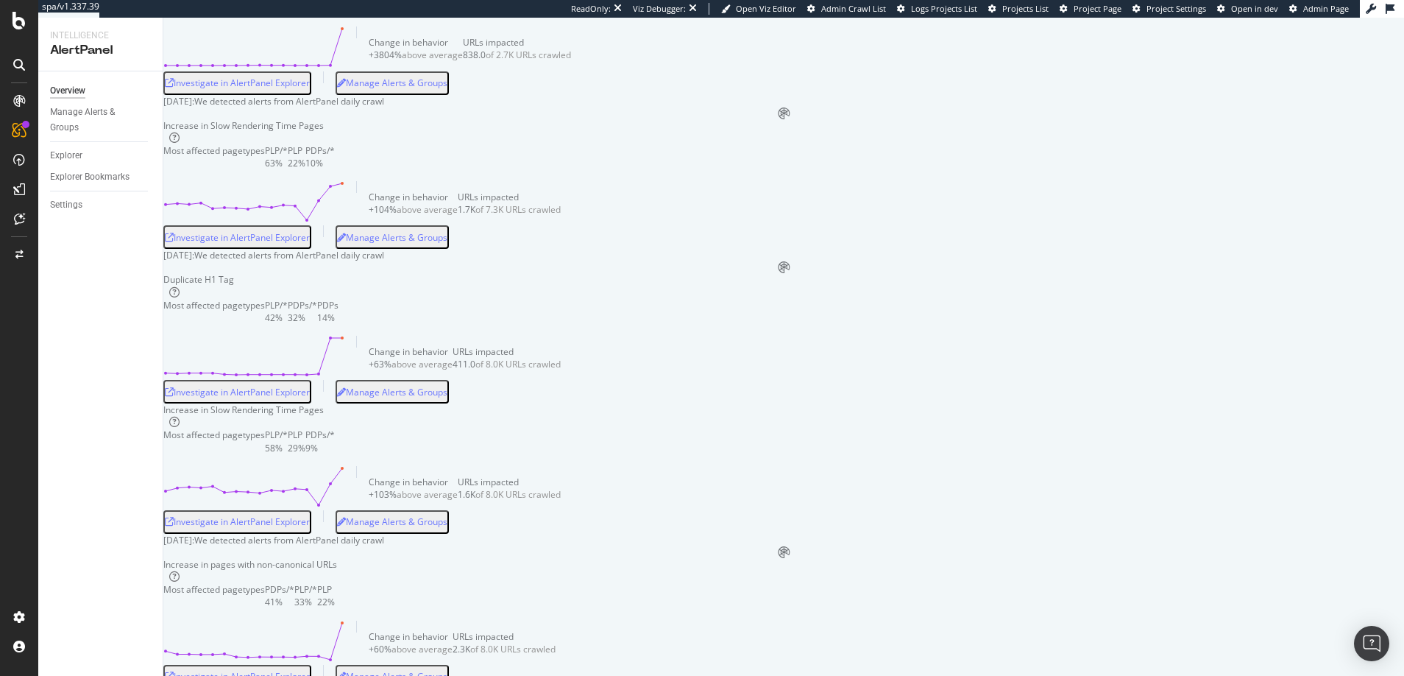
click at [310, 89] on div "Investigate in AlertPanel Explorer" at bounding box center [237, 83] width 145 height 13
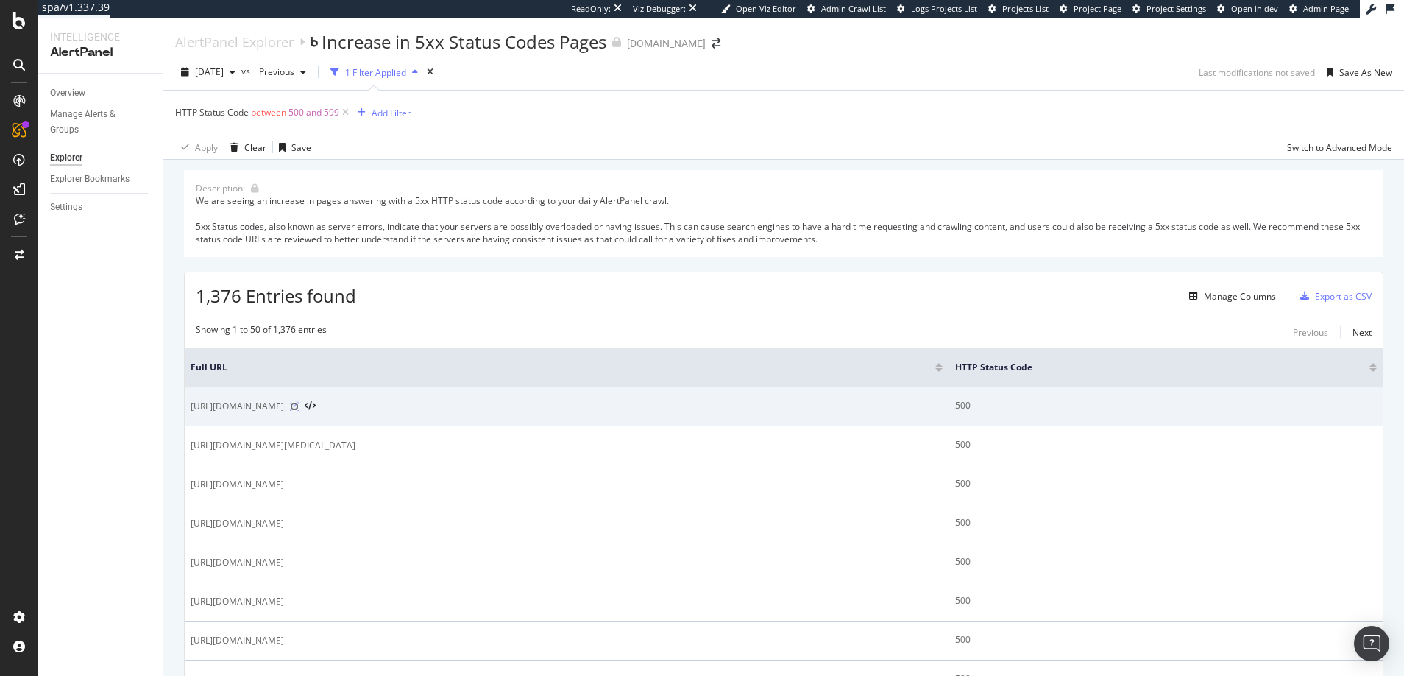
click at [299, 405] on icon at bounding box center [294, 406] width 9 height 9
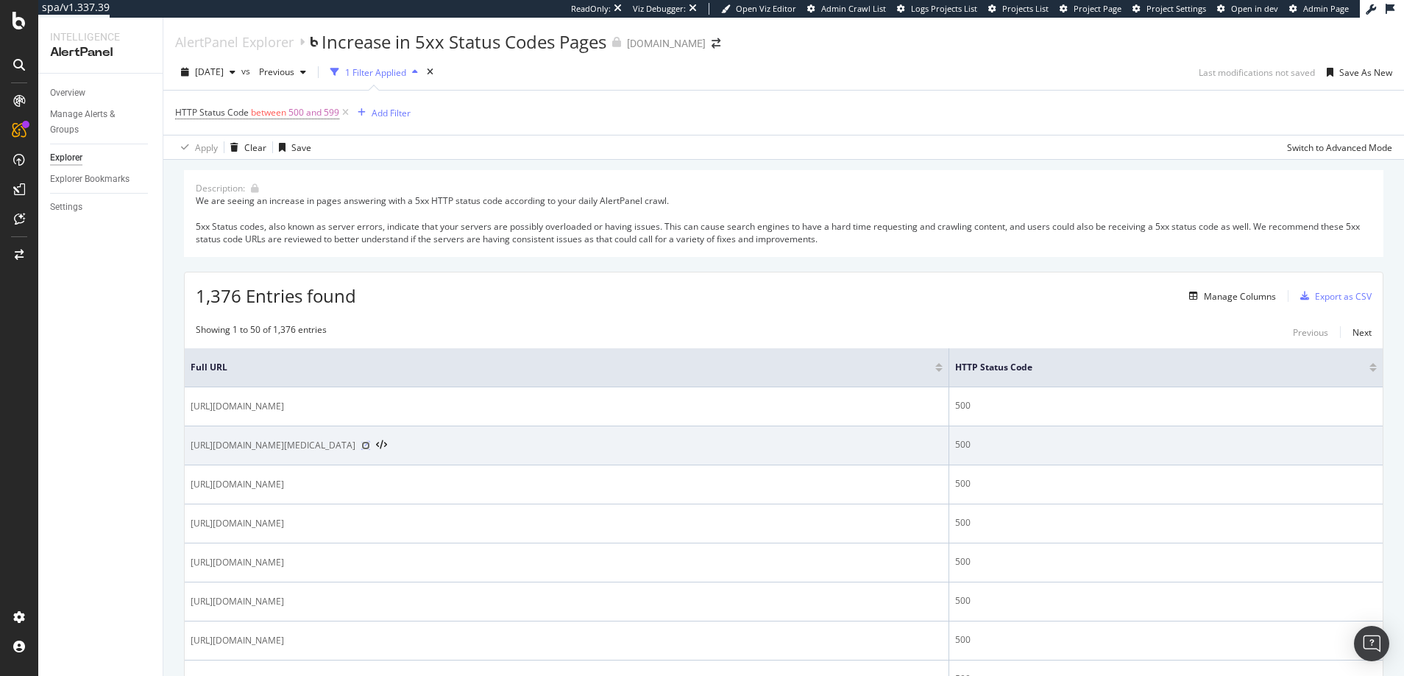
click at [370, 447] on icon at bounding box center [365, 445] width 9 height 9
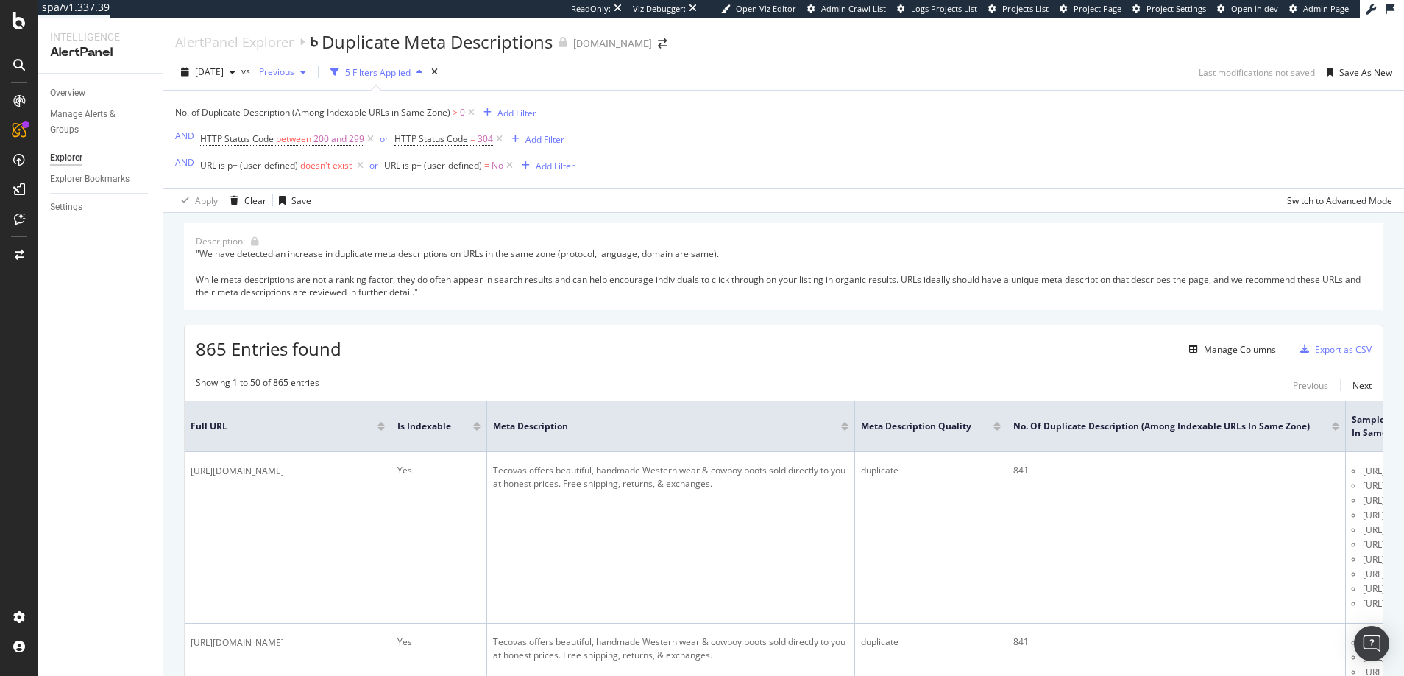
click at [294, 71] on span "Previous" at bounding box center [273, 71] width 41 height 13
click at [322, 158] on div "[DATE]" at bounding box center [328, 155] width 82 height 13
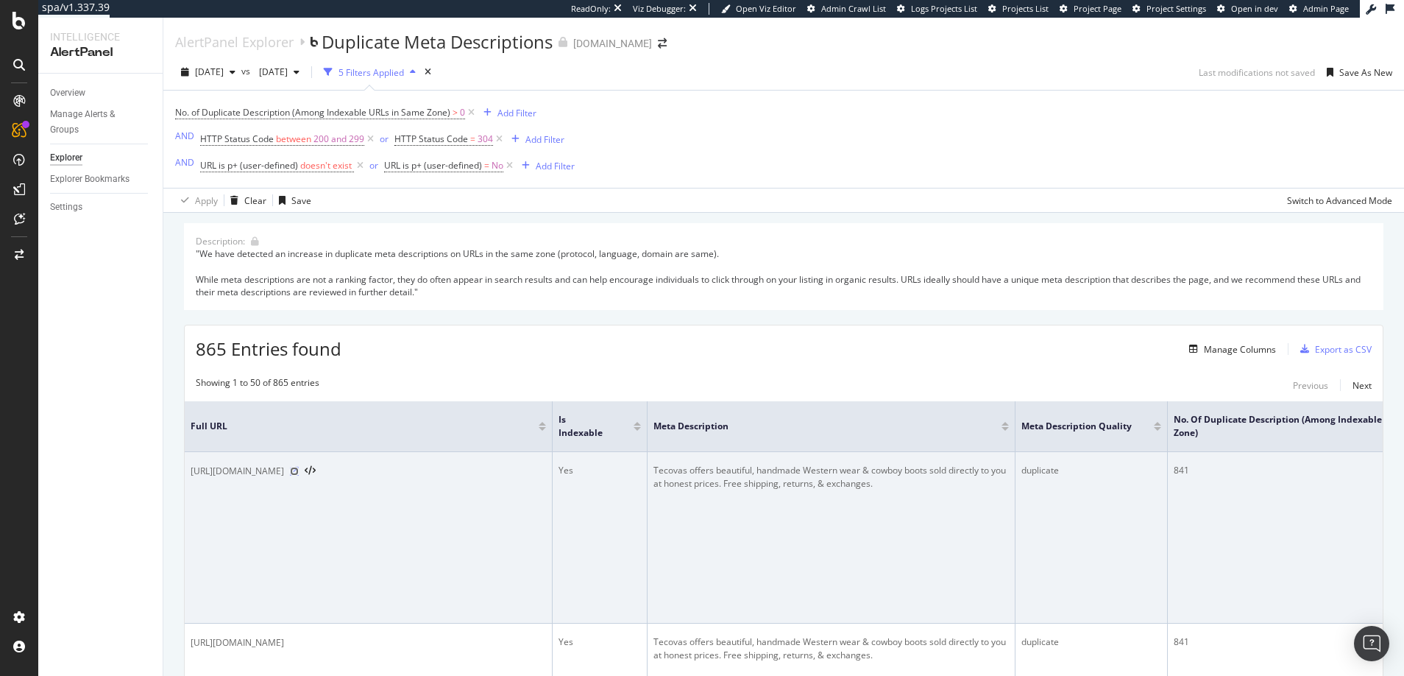
click at [299, 469] on icon at bounding box center [294, 471] width 9 height 9
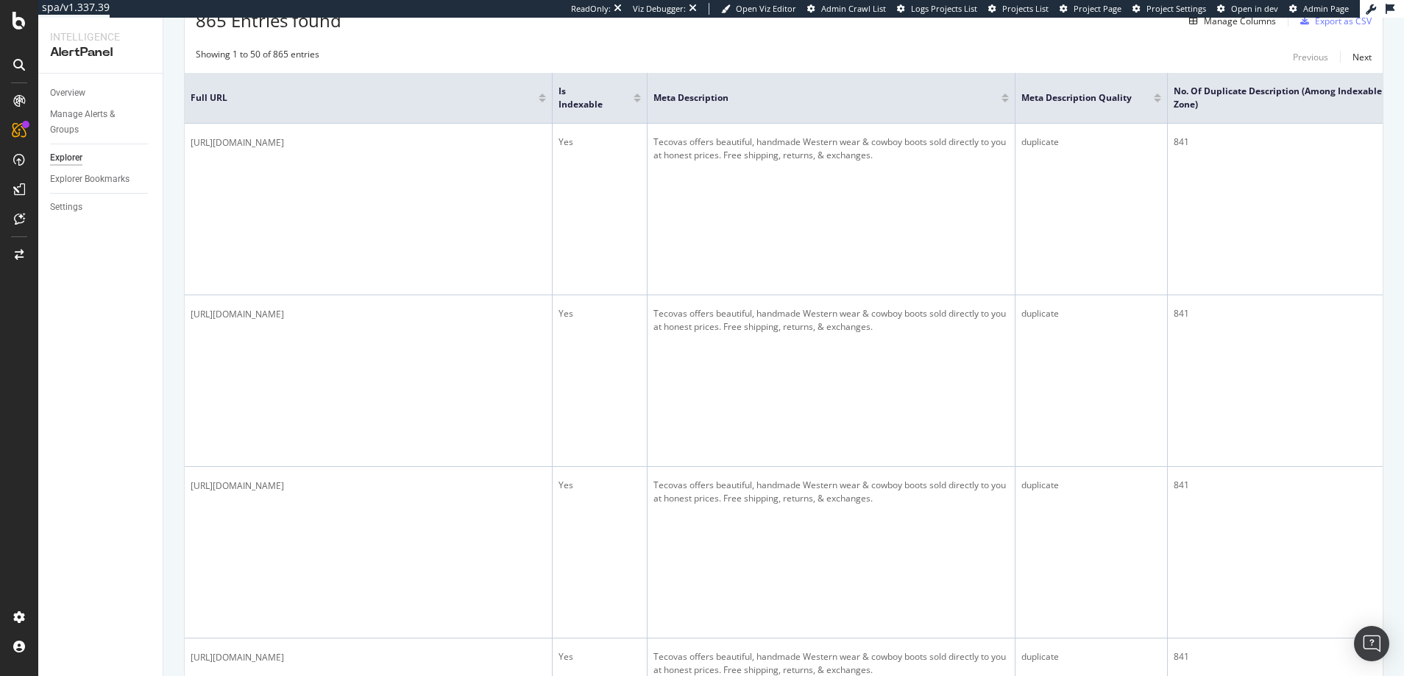
scroll to position [346, 0]
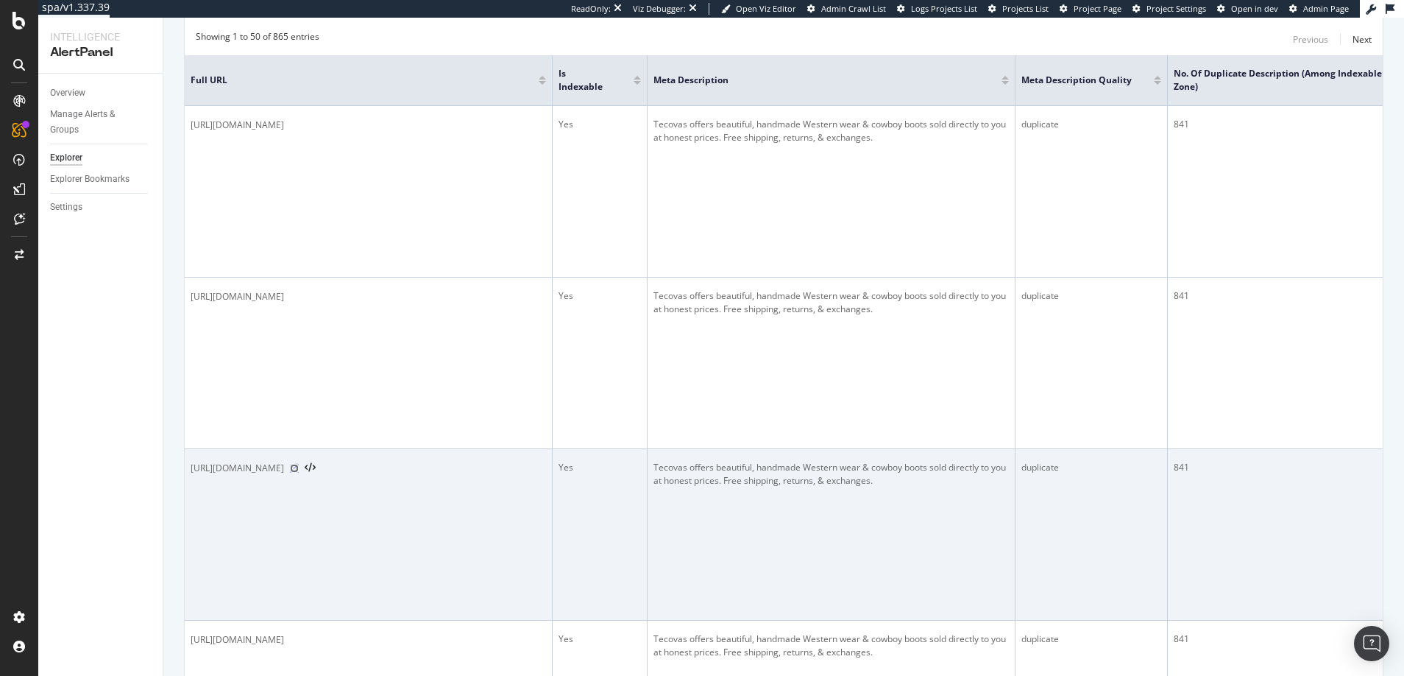
click at [299, 467] on icon at bounding box center [294, 468] width 9 height 9
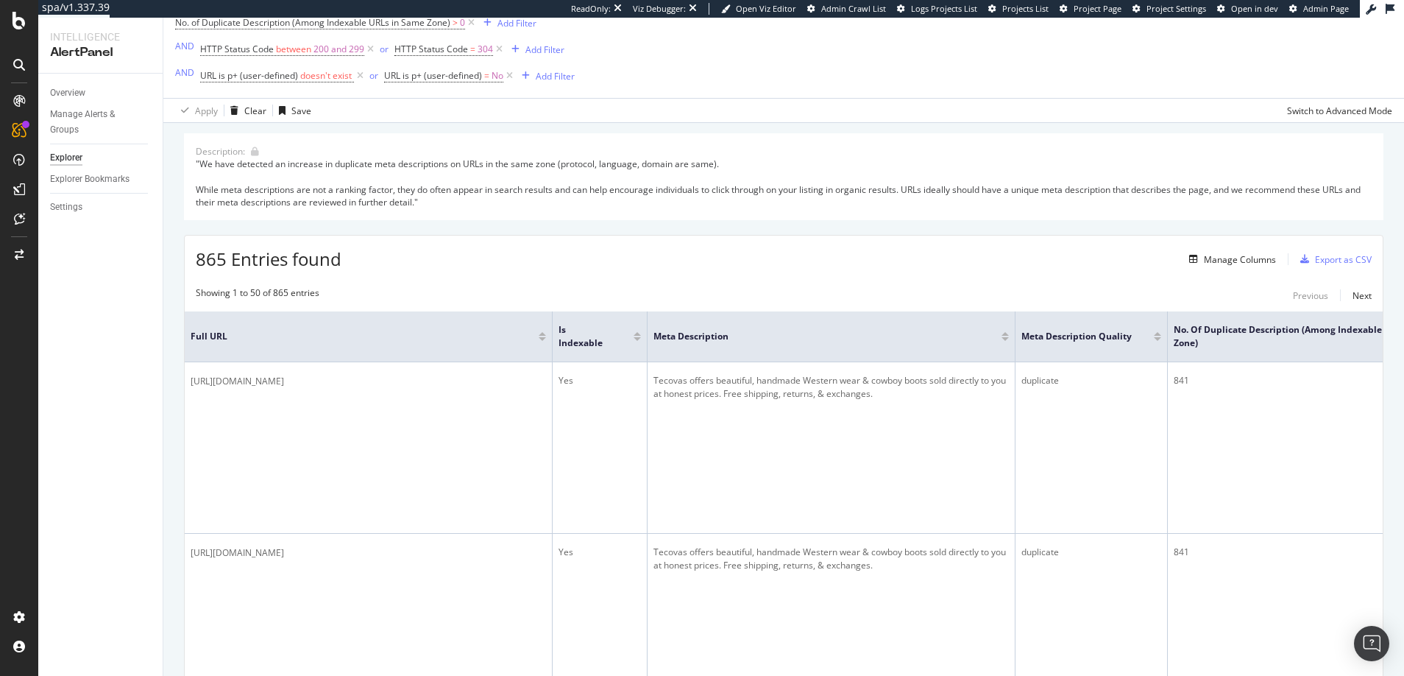
scroll to position [0, 0]
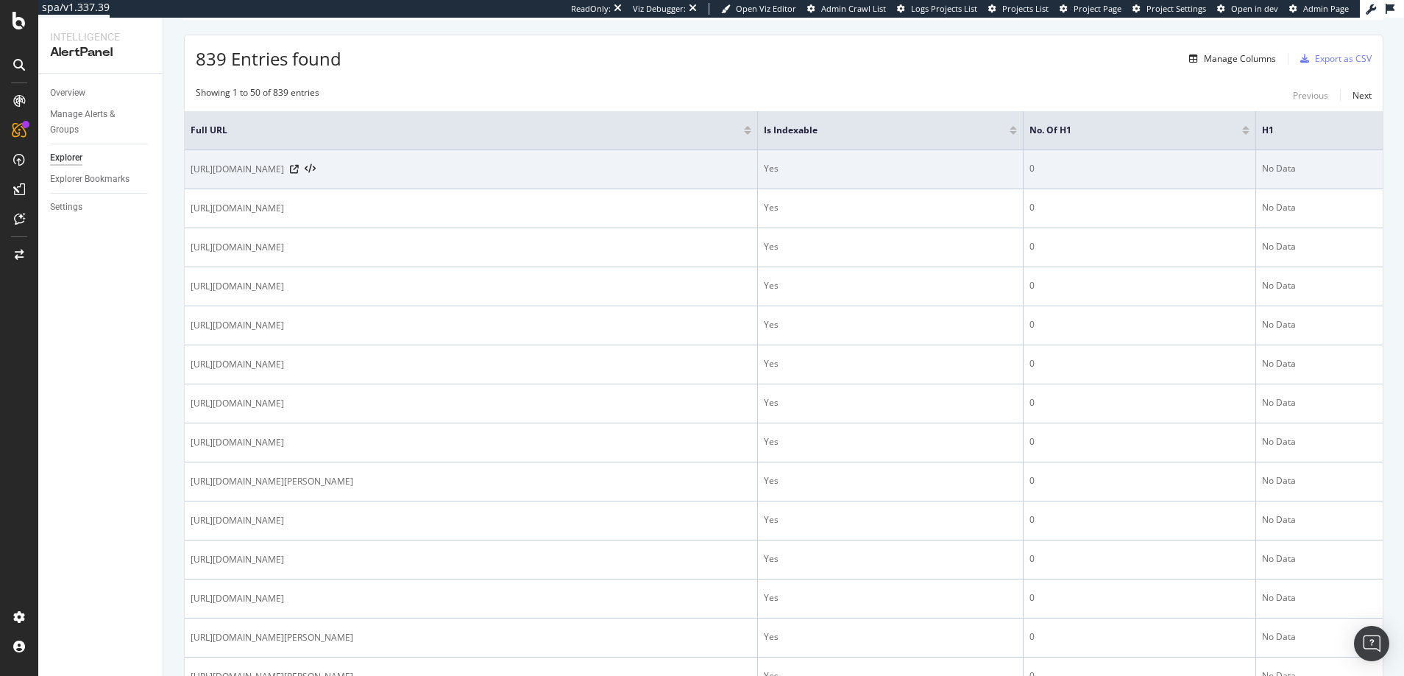
scroll to position [286, 0]
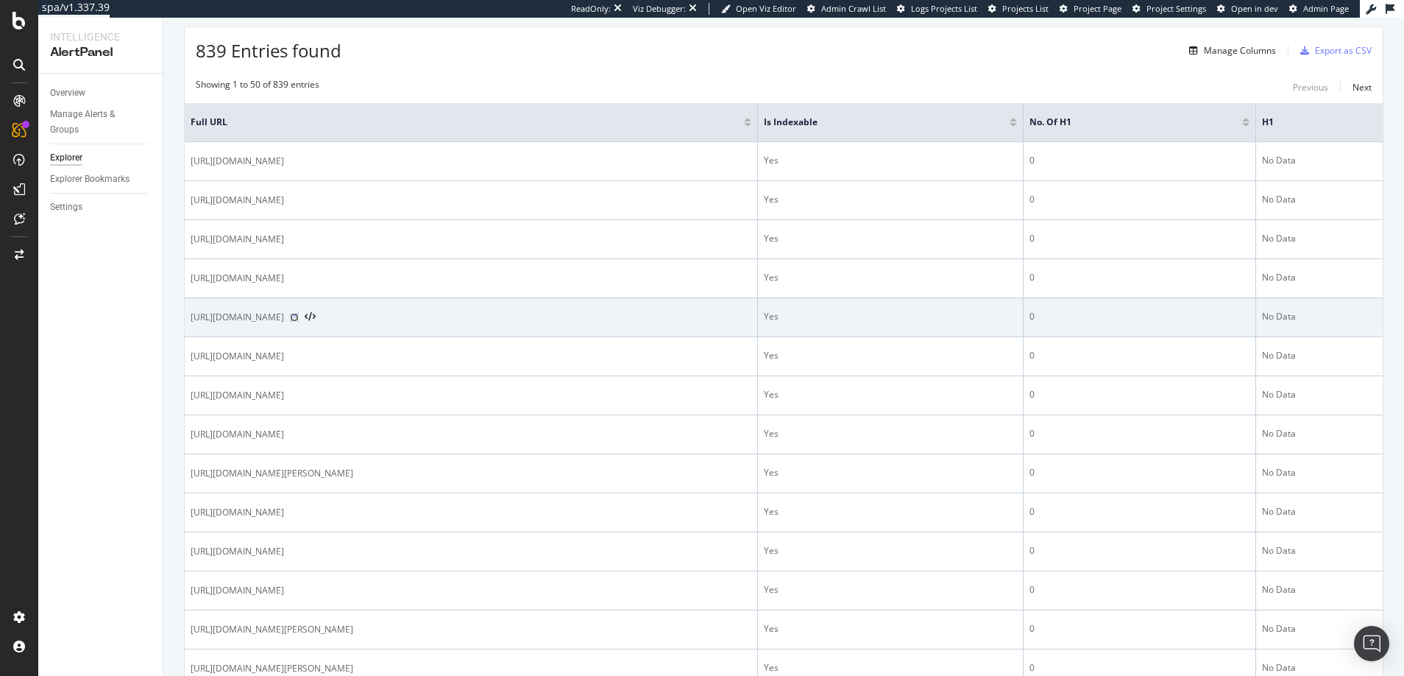
click at [299, 316] on icon at bounding box center [294, 317] width 9 height 9
